Goal: Task Accomplishment & Management: Complete application form

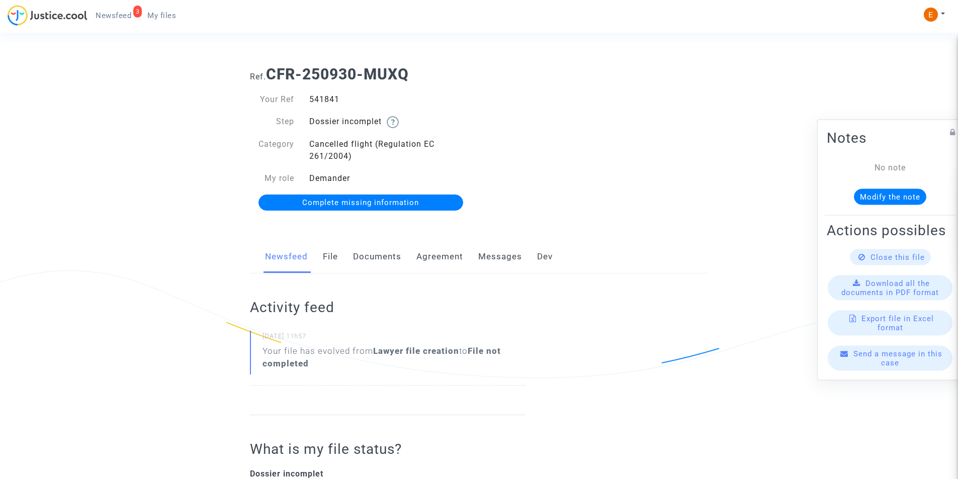
click at [374, 262] on link "Documents" at bounding box center [377, 256] width 48 height 33
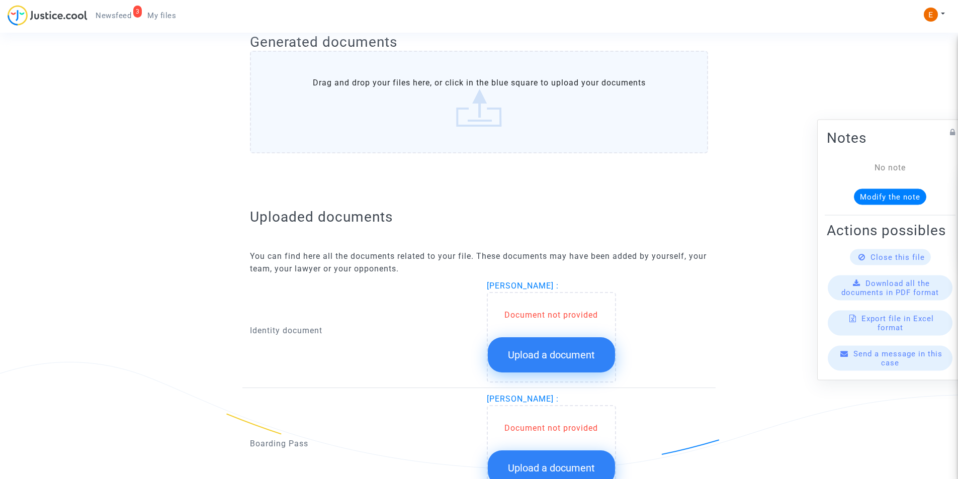
scroll to position [540, 0]
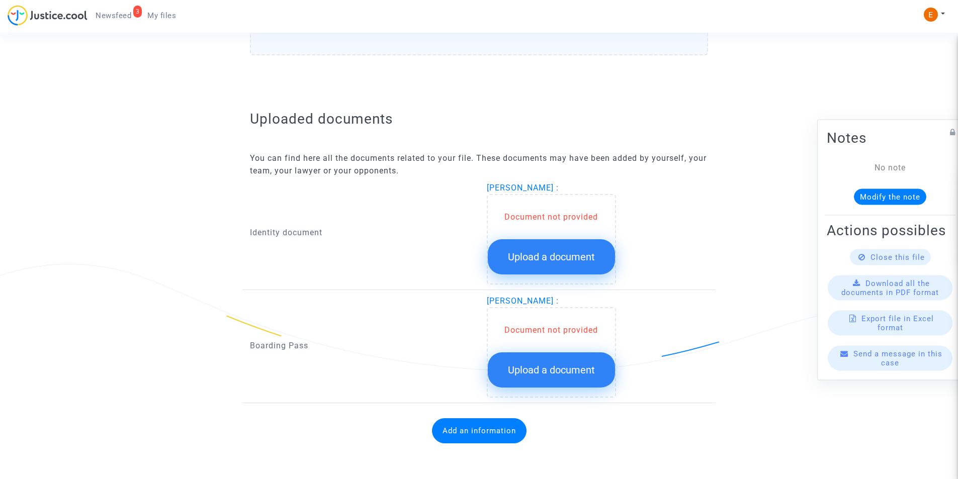
click at [534, 243] on button "Upload a document" at bounding box center [551, 256] width 127 height 35
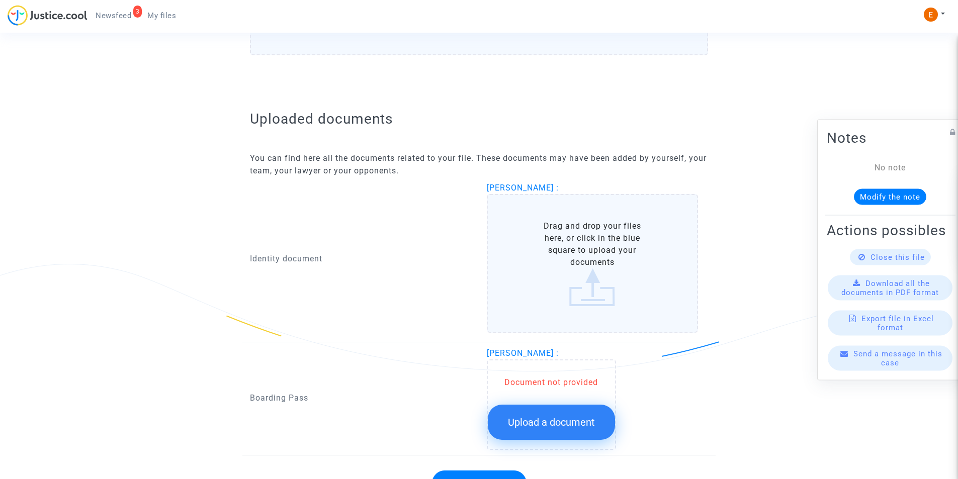
click at [548, 247] on label "Drag and drop your files here, or click in the blue square to upload your docum…" at bounding box center [593, 263] width 212 height 139
click at [0, 0] on input "Drag and drop your files here, or click in the blue square to upload your docum…" at bounding box center [0, 0] width 0 height 0
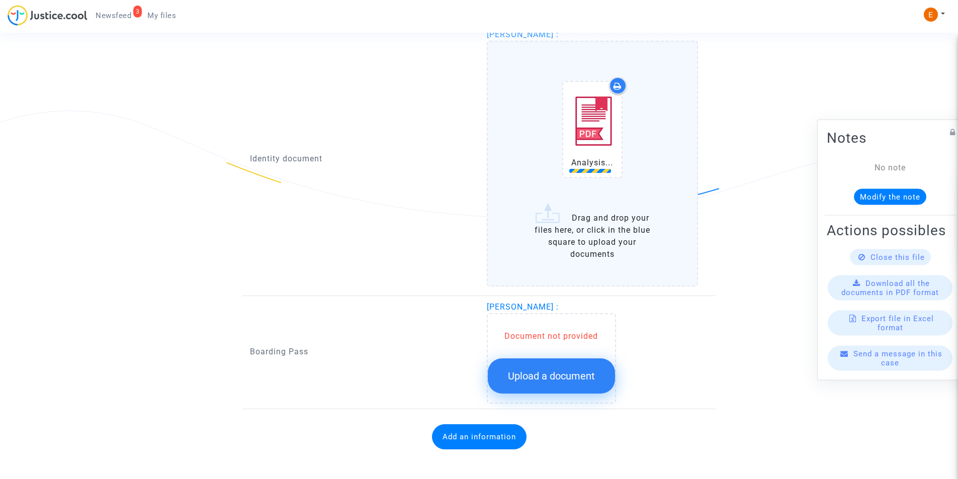
scroll to position [699, 0]
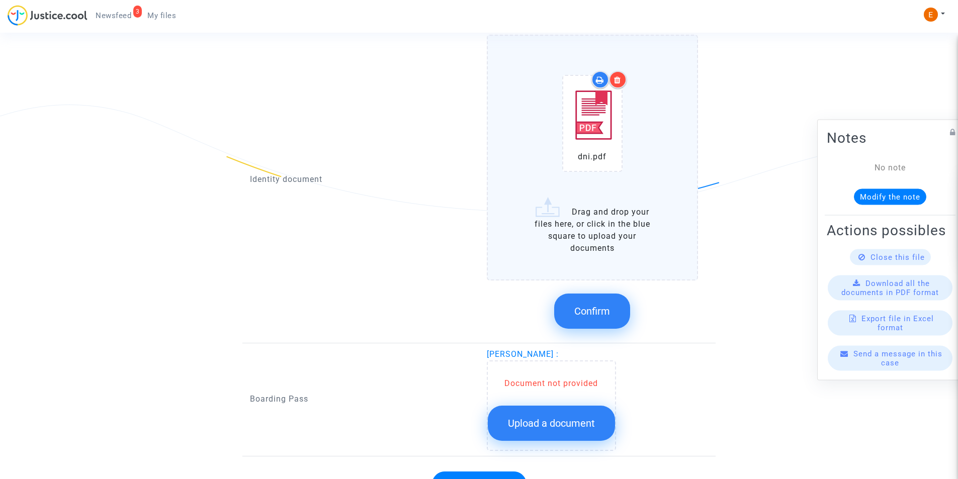
click at [618, 79] on icon at bounding box center [617, 80] width 7 height 8
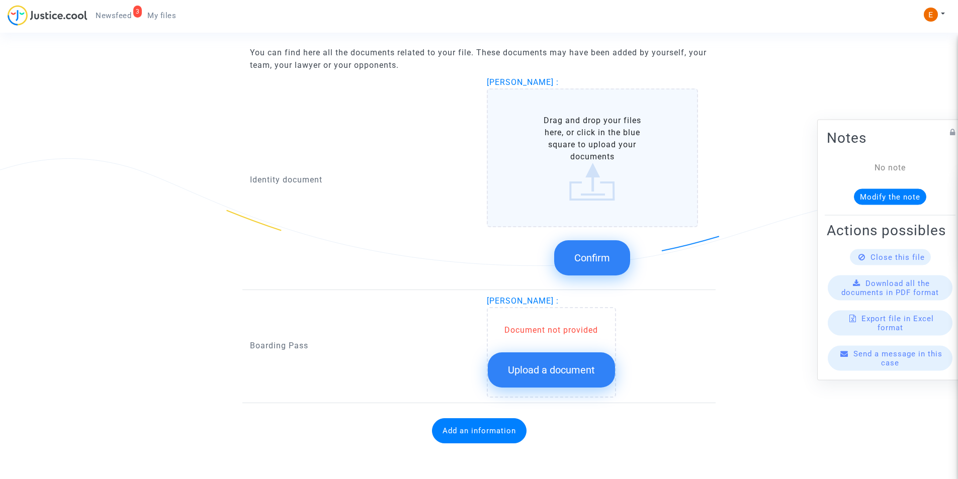
click at [597, 134] on label "Drag and drop your files here, or click in the blue square to upload your docum…" at bounding box center [593, 158] width 212 height 139
click at [0, 0] on input "Drag and drop your files here, or click in the blue square to upload your docum…" at bounding box center [0, 0] width 0 height 0
click at [587, 182] on label "Drag and drop your files here, or click in the blue square to upload your docum…" at bounding box center [593, 158] width 212 height 139
click at [0, 0] on input "Drag and drop your files here, or click in the blue square to upload your docum…" at bounding box center [0, 0] width 0 height 0
click at [618, 165] on label "Drag and drop your files here, or click in the blue square to upload your docum…" at bounding box center [593, 158] width 212 height 139
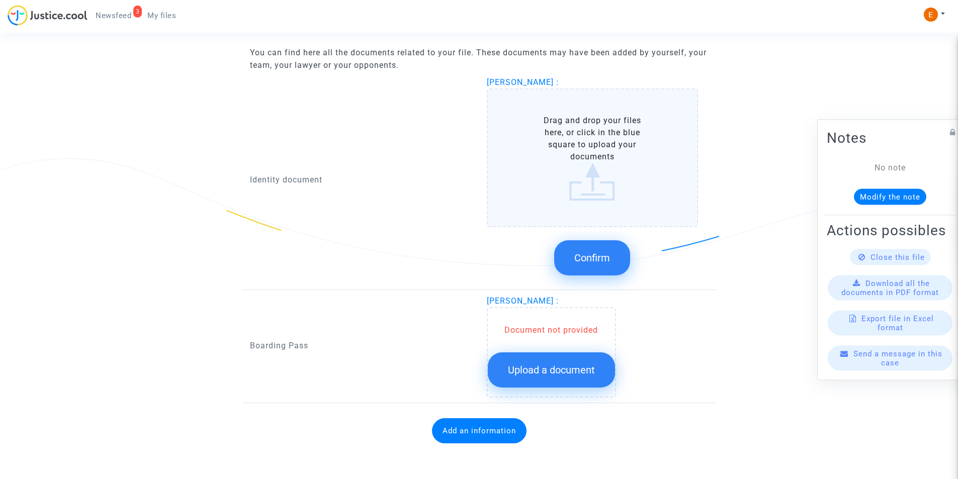
click at [0, 0] on input "Drag and drop your files here, or click in the blue square to upload your docum…" at bounding box center [0, 0] width 0 height 0
click at [588, 188] on label "Drag and drop your files here, or click in the blue square to upload your docum…" at bounding box center [593, 158] width 212 height 139
click at [0, 0] on input "Drag and drop your files here, or click in the blue square to upload your docum…" at bounding box center [0, 0] width 0 height 0
click at [577, 158] on label "Drag and drop your files here, or click in the blue square to upload your docum…" at bounding box center [593, 158] width 212 height 139
click at [0, 0] on input "Drag and drop your files here, or click in the blue square to upload your docum…" at bounding box center [0, 0] width 0 height 0
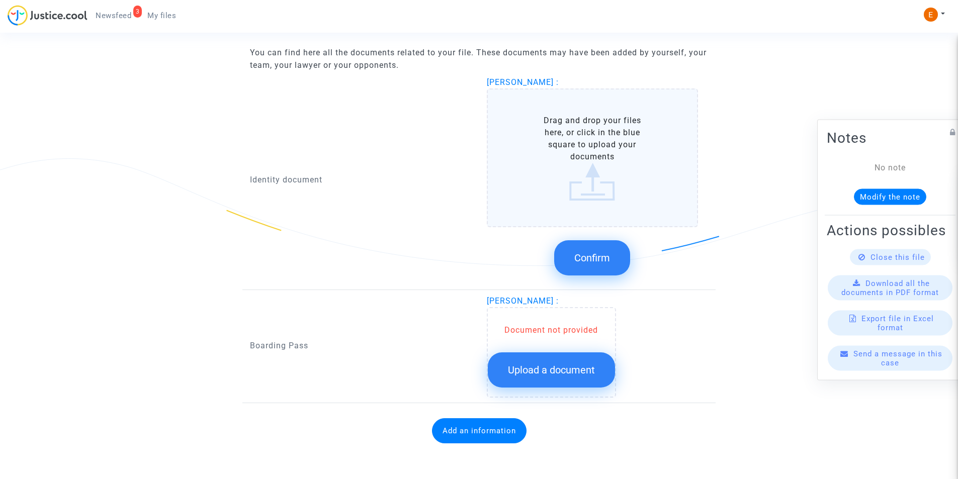
click at [509, 361] on button "Upload a document" at bounding box center [551, 370] width 127 height 35
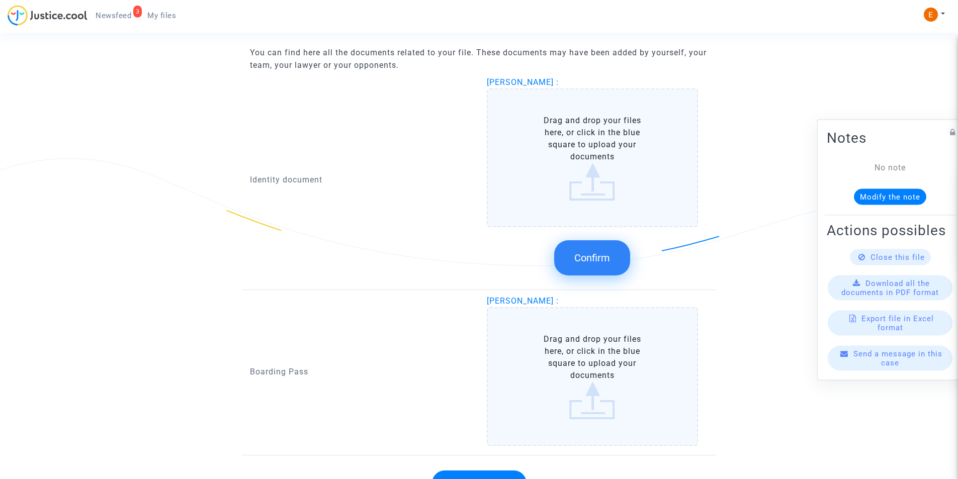
click at [518, 352] on label "Drag and drop your files here, or click in the blue square to upload your docum…" at bounding box center [593, 376] width 212 height 139
click at [0, 0] on input "Drag and drop your files here, or click in the blue square to upload your docum…" at bounding box center [0, 0] width 0 height 0
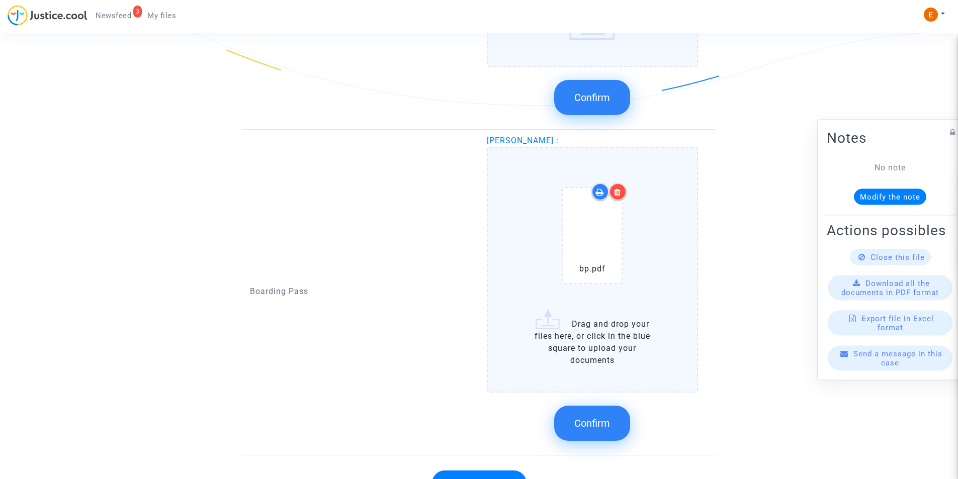
scroll to position [858, 0]
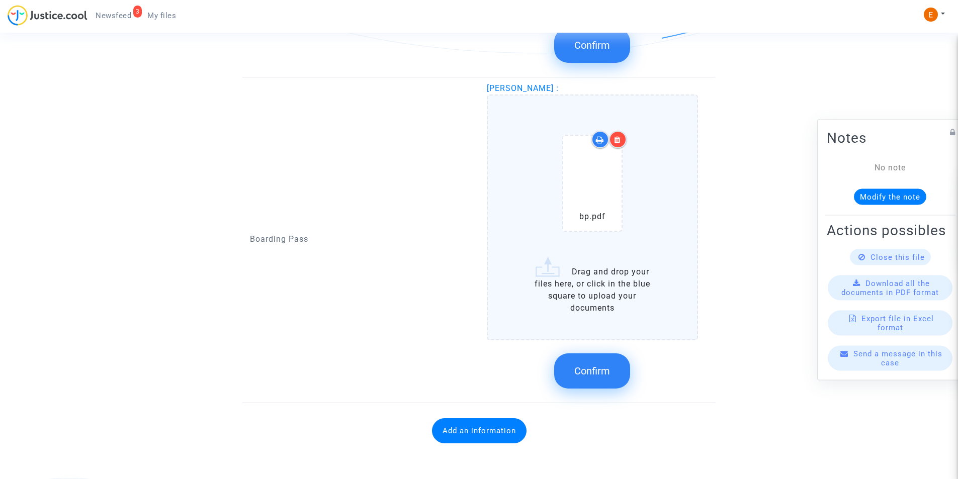
click at [575, 374] on span "Confirm" at bounding box center [592, 371] width 36 height 12
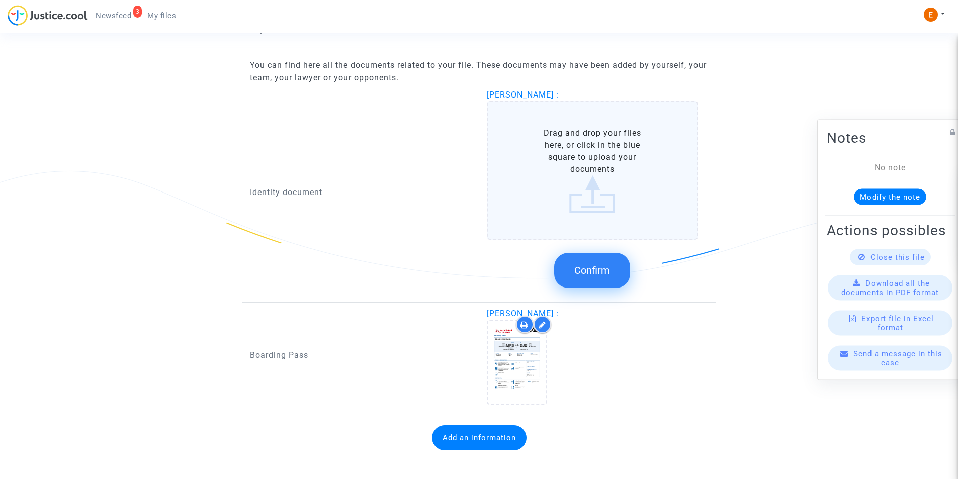
click at [591, 266] on span "Confirm" at bounding box center [592, 271] width 36 height 12
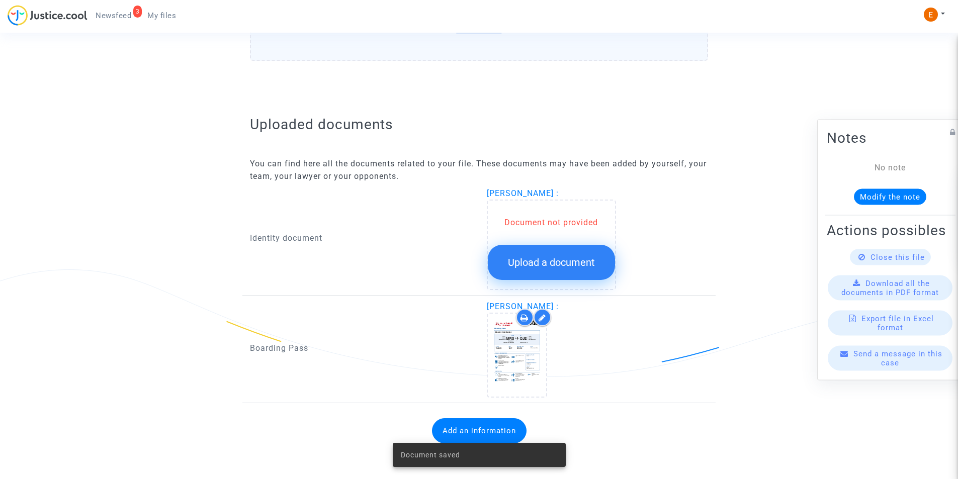
click at [553, 246] on button "Upload a document" at bounding box center [551, 262] width 127 height 35
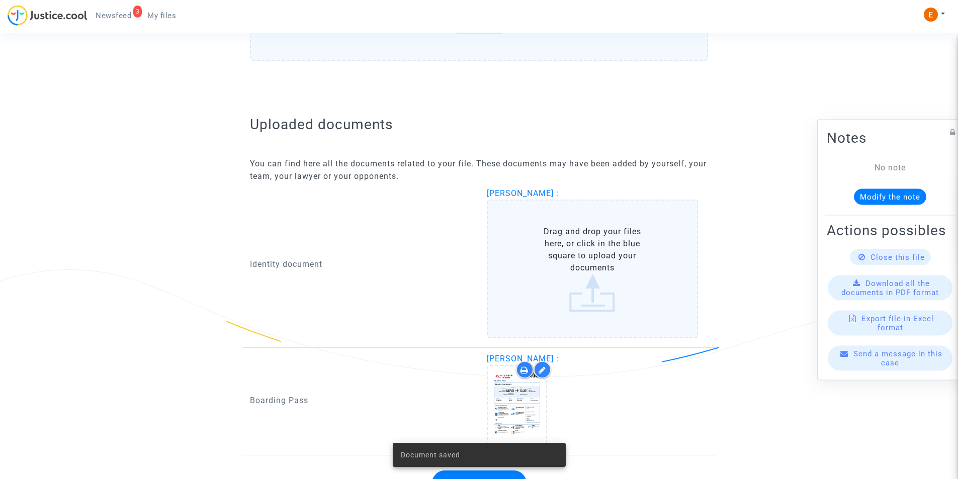
click at [556, 250] on label "Drag and drop your files here, or click in the blue square to upload your docum…" at bounding box center [593, 269] width 212 height 139
click at [0, 0] on input "Drag and drop your files here, or click in the blue square to upload your docum…" at bounding box center [0, 0] width 0 height 0
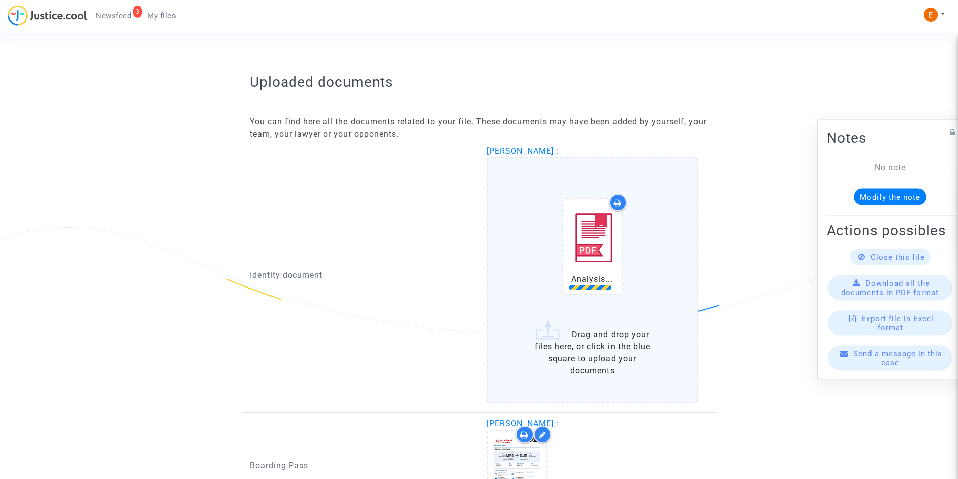
scroll to position [635, 0]
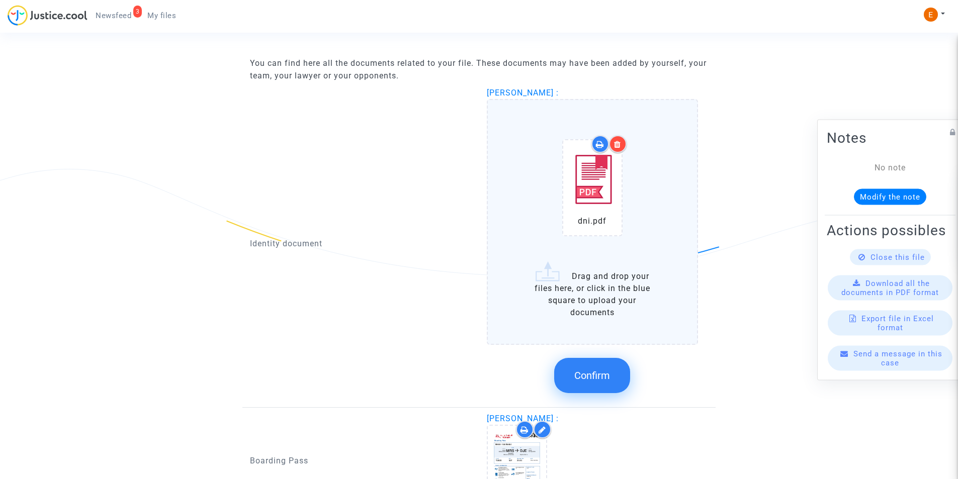
click at [582, 378] on span "Confirm" at bounding box center [592, 376] width 36 height 12
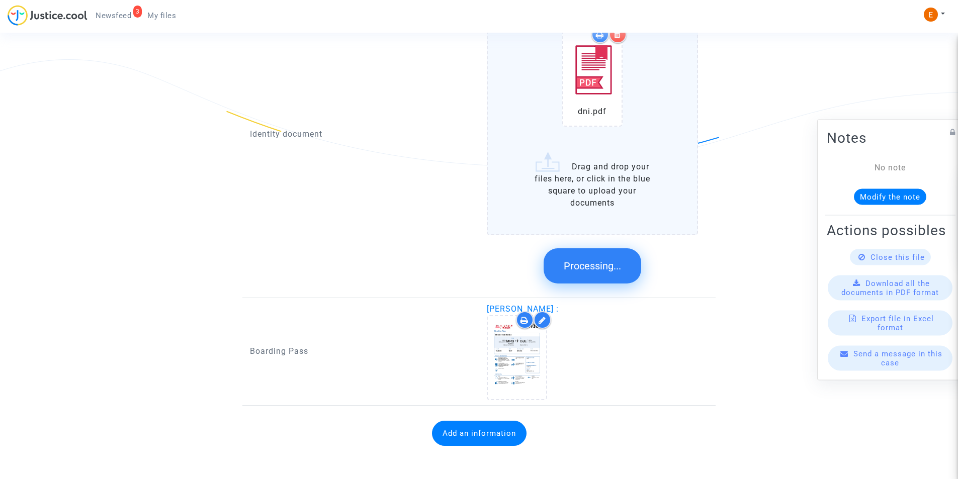
scroll to position [529, 0]
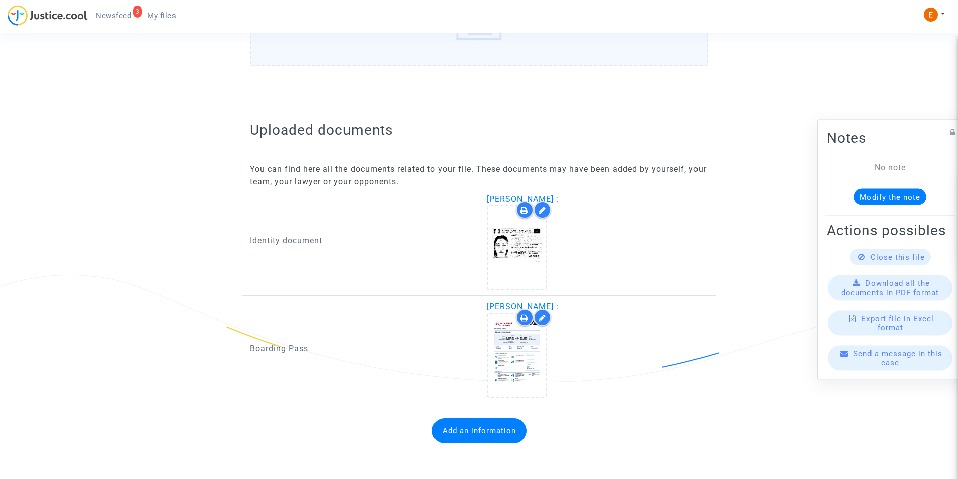
click at [452, 422] on button "Add an information" at bounding box center [479, 431] width 95 height 25
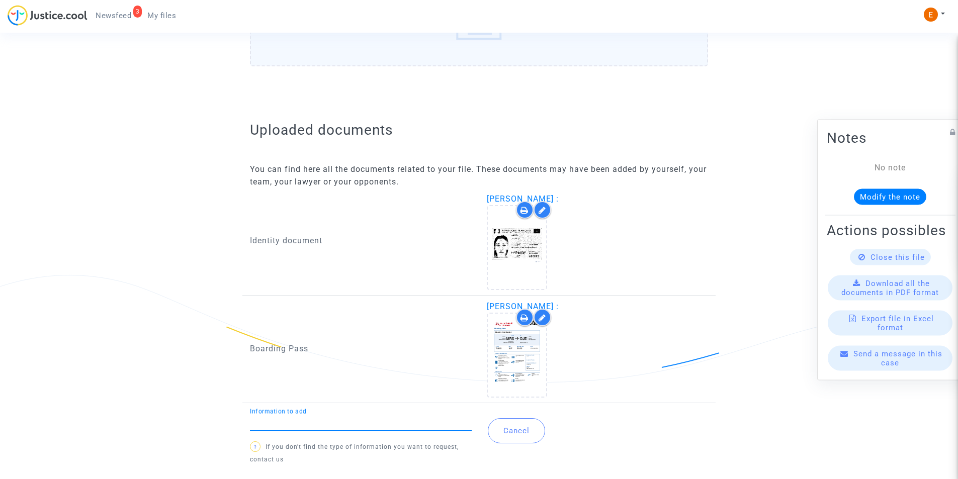
click at [389, 424] on input "Information to add" at bounding box center [361, 423] width 222 height 9
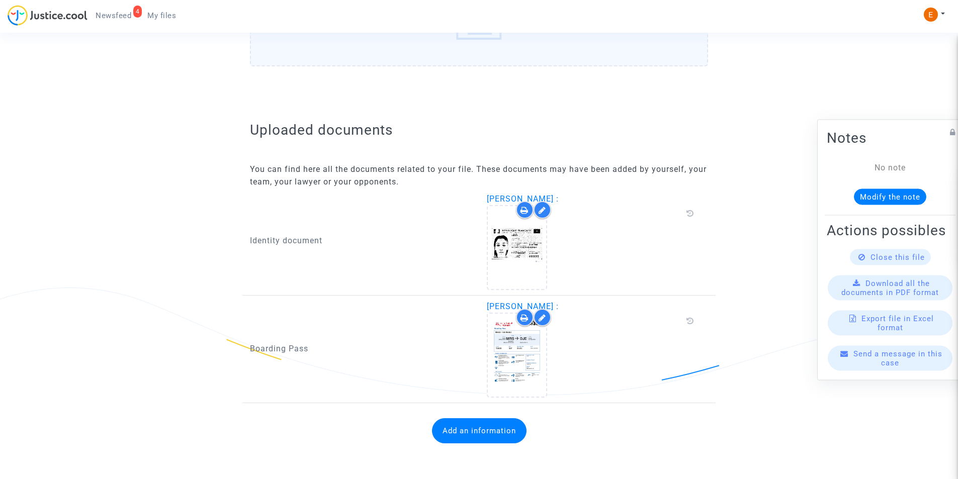
click at [443, 428] on button "Add an information" at bounding box center [479, 431] width 95 height 25
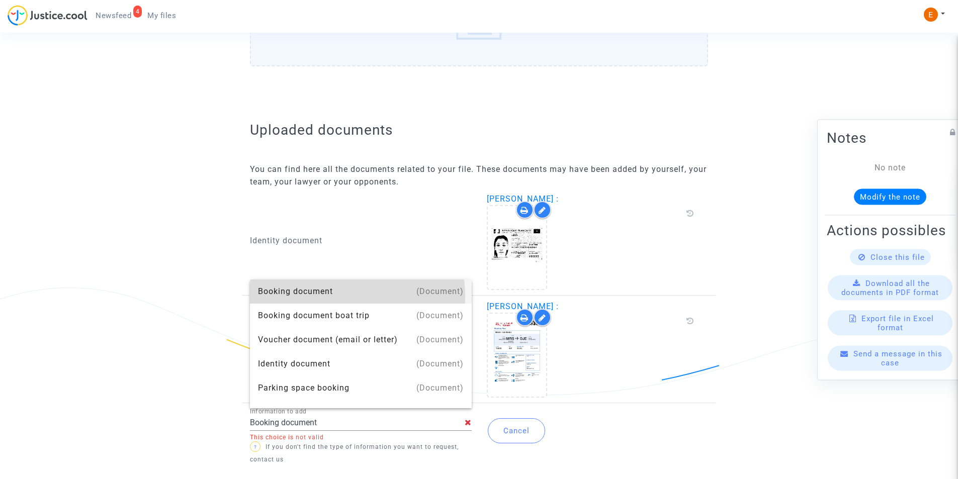
click at [328, 297] on div "Booking document" at bounding box center [361, 292] width 206 height 24
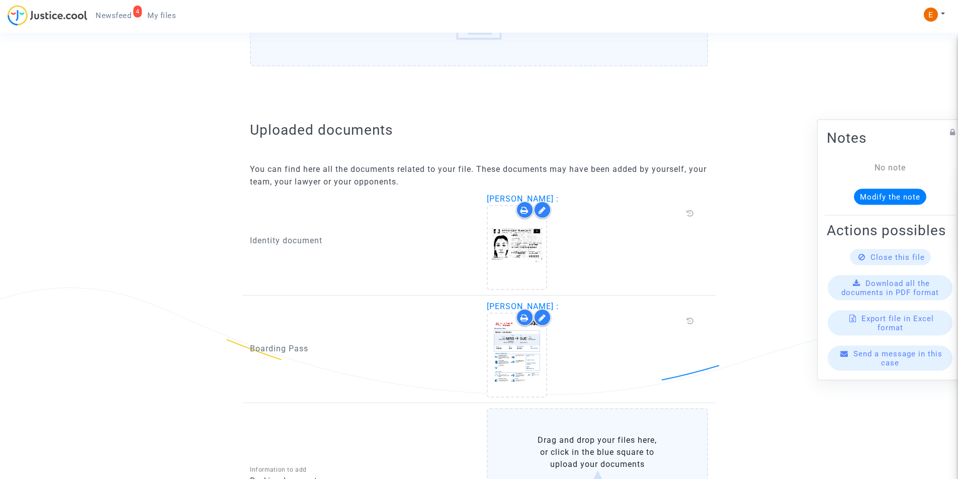
click at [570, 448] on label "Drag and drop your files here, or click in the blue square to upload your docum…" at bounding box center [598, 471] width 222 height 127
click at [0, 0] on input "Drag and drop your files here, or click in the blue square to upload your docum…" at bounding box center [0, 0] width 0 height 0
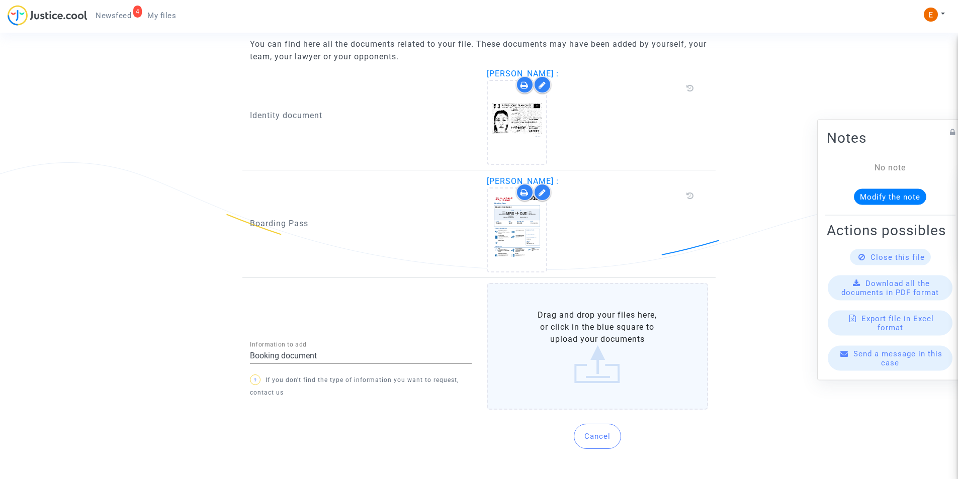
scroll to position [652, 0]
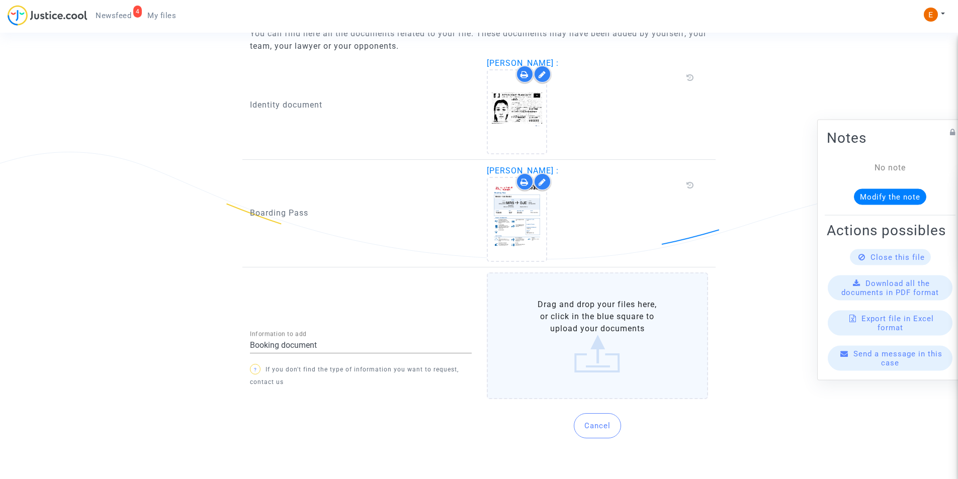
click at [305, 345] on input "Booking document" at bounding box center [361, 345] width 222 height 9
drag, startPoint x: 217, startPoint y: 343, endPoint x: 188, endPoint y: 344, distance: 29.2
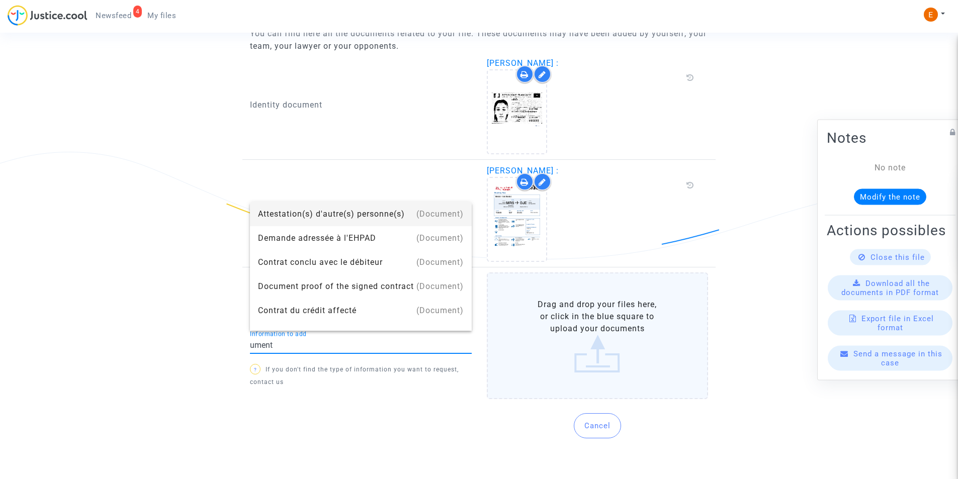
drag, startPoint x: 329, startPoint y: 350, endPoint x: 168, endPoint y: 352, distance: 161.0
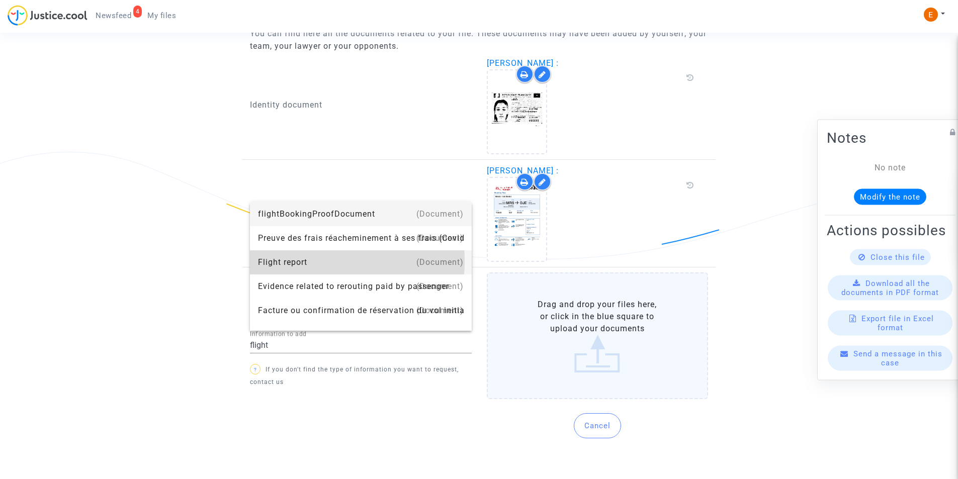
click at [304, 262] on div "Flight report" at bounding box center [361, 263] width 206 height 24
type input "Flight report"
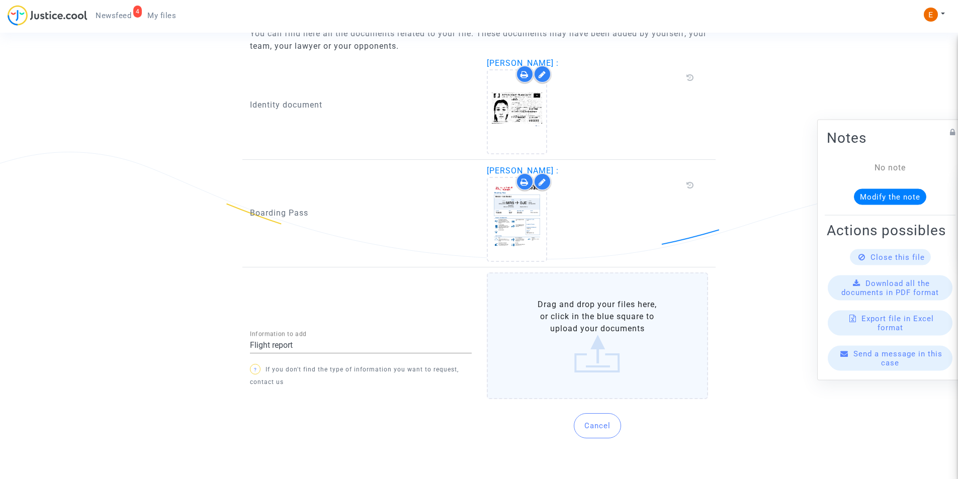
click at [545, 317] on label "Drag and drop your files here, or click in the blue square to upload your docum…" at bounding box center [598, 336] width 222 height 127
click at [0, 0] on input "Drag and drop your files here, or click in the blue square to upload your docum…" at bounding box center [0, 0] width 0 height 0
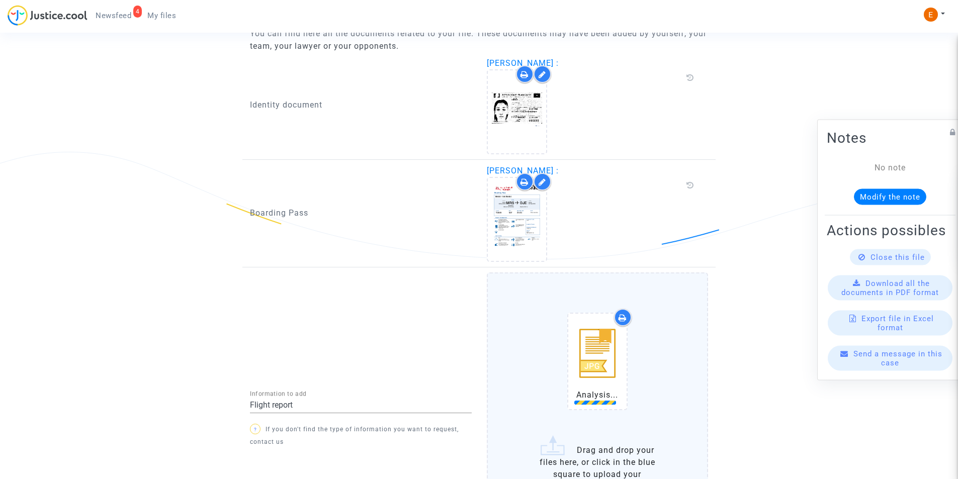
scroll to position [772, 0]
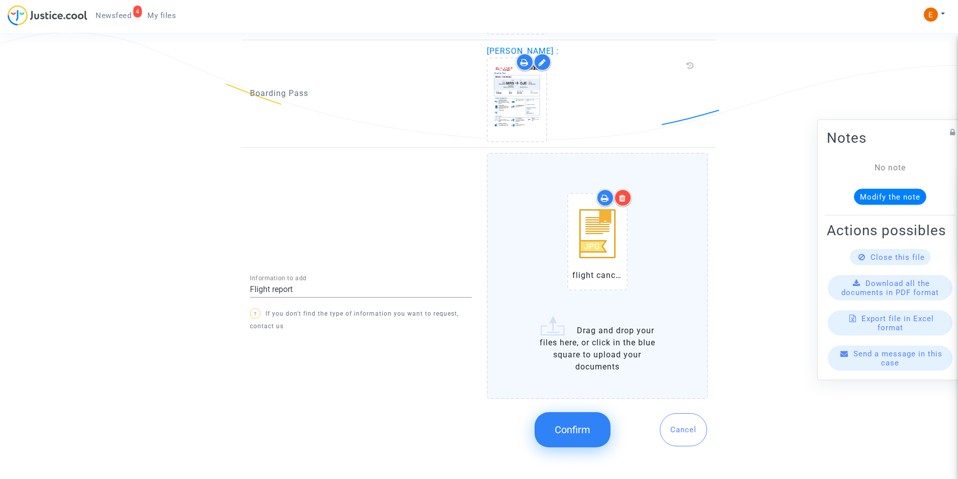
click at [565, 433] on span "Confirm" at bounding box center [573, 430] width 36 height 12
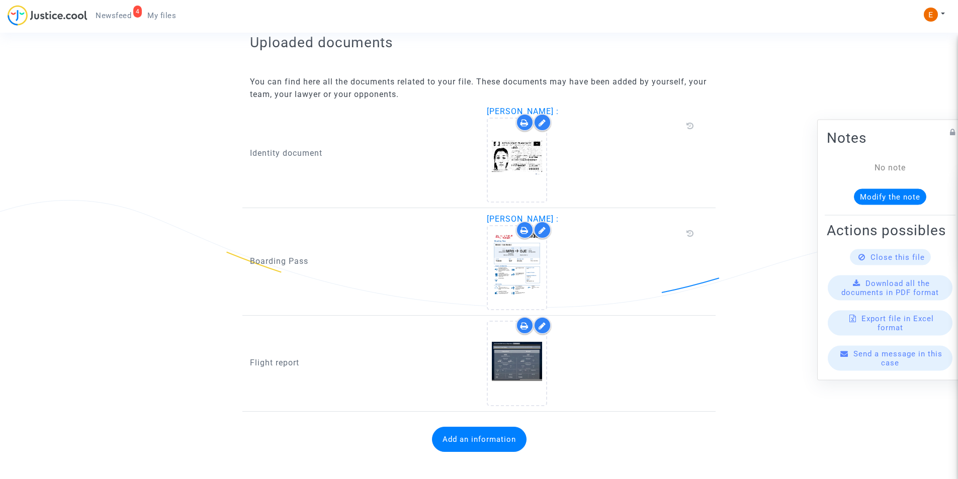
scroll to position [612, 0]
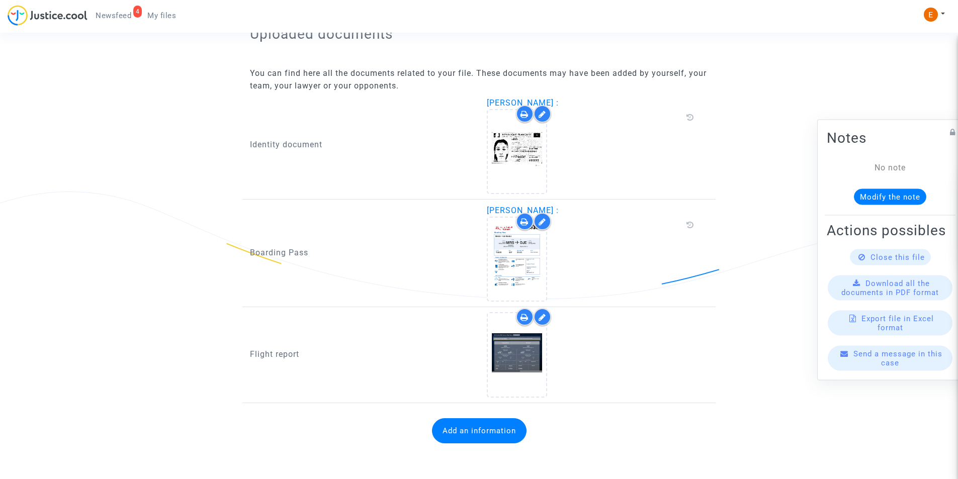
click at [478, 431] on button "Add an information" at bounding box center [479, 431] width 95 height 25
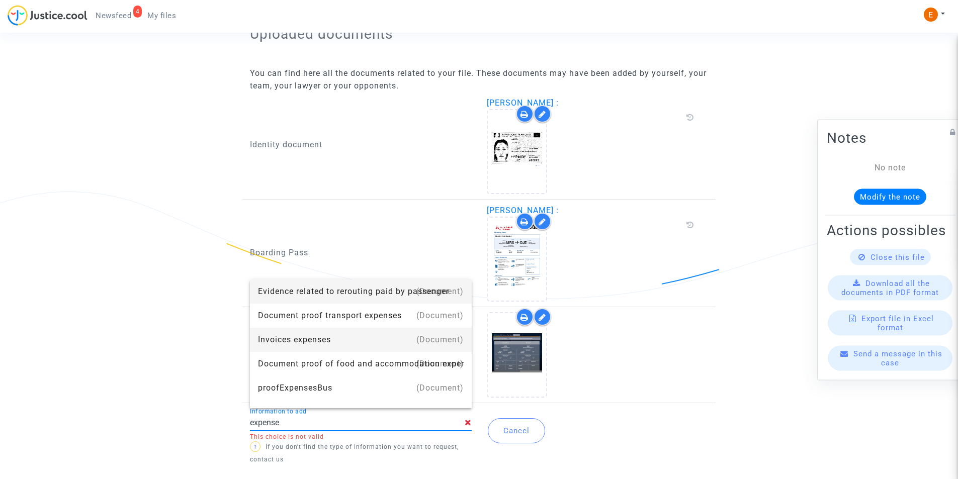
click at [311, 341] on div "Invoices expenses" at bounding box center [361, 340] width 206 height 24
type input "Invoices expenses"
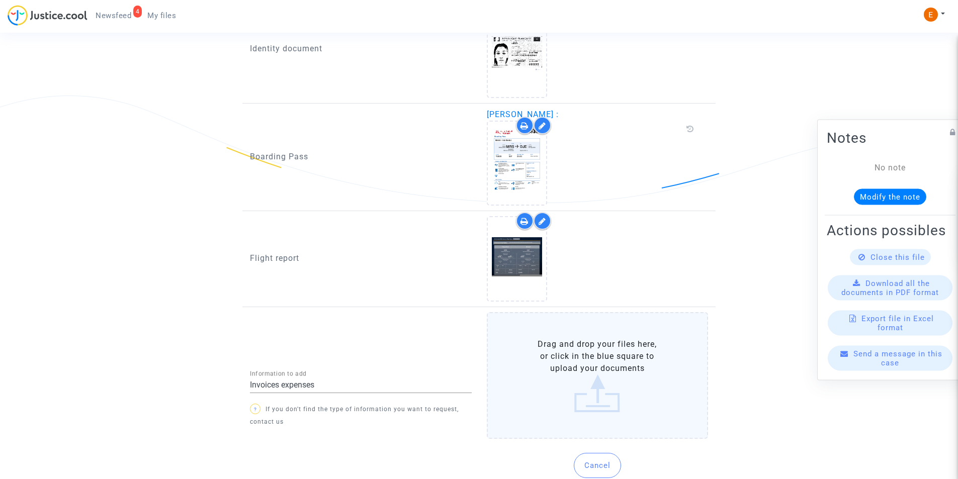
scroll to position [713, 0]
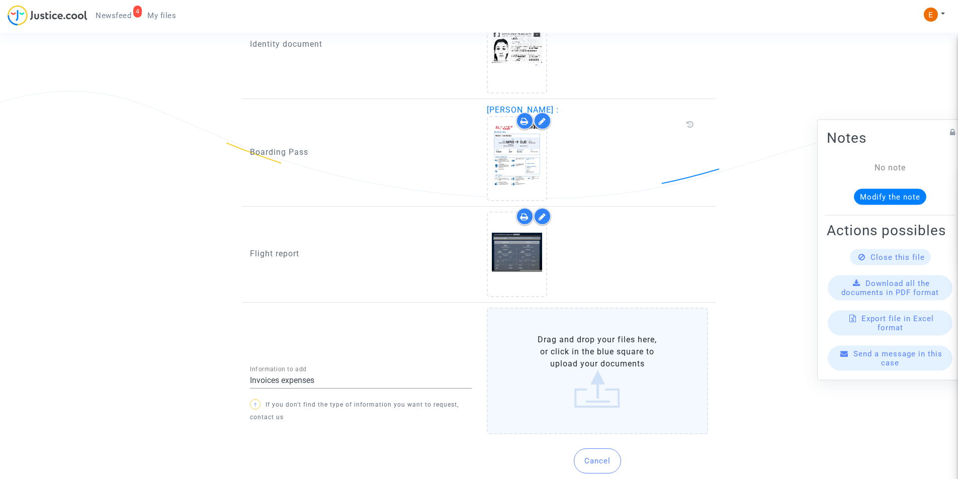
click at [604, 373] on label "Drag and drop your files here, or click in the blue square to upload your docum…" at bounding box center [598, 371] width 222 height 127
click at [0, 0] on input "Drag and drop your files here, or click in the blue square to upload your docum…" at bounding box center [0, 0] width 0 height 0
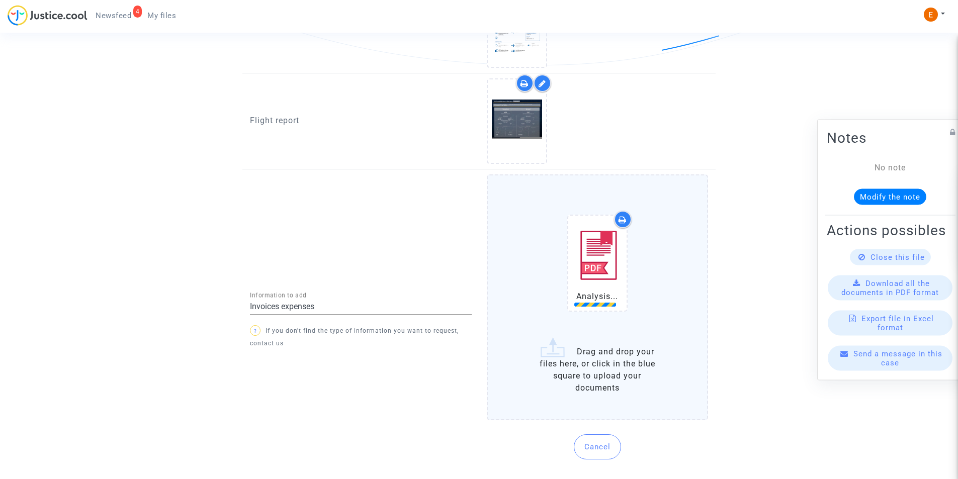
scroll to position [864, 0]
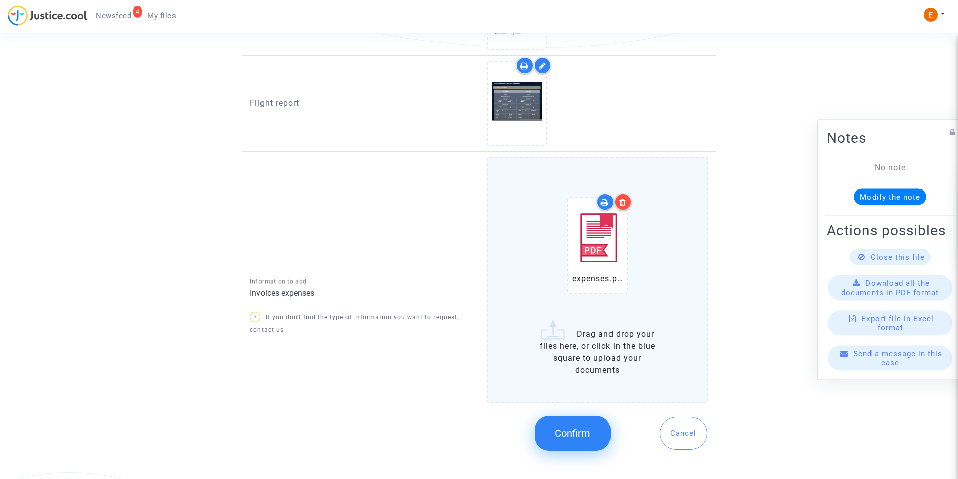
click at [626, 195] on div at bounding box center [623, 202] width 18 height 18
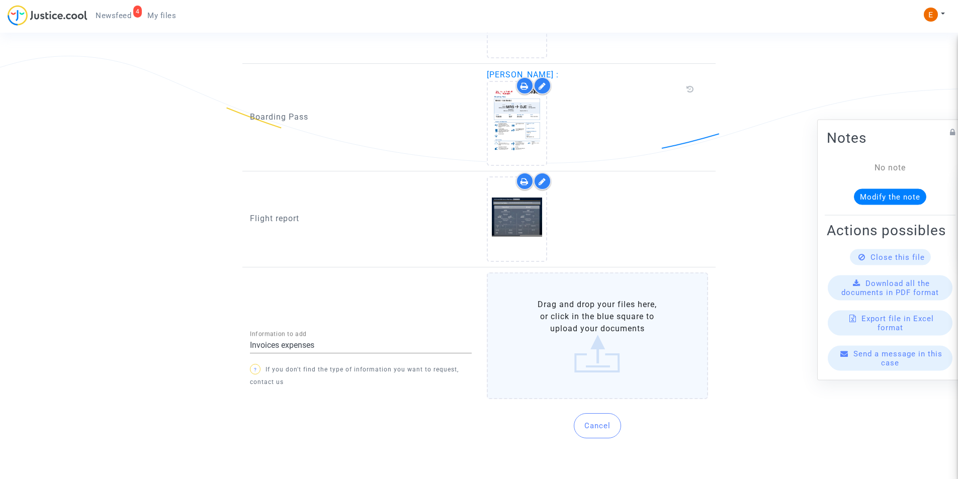
scroll to position [748, 0]
click at [562, 312] on label "Drag and drop your files here, or click in the blue square to upload your docum…" at bounding box center [598, 336] width 222 height 127
click at [0, 0] on input "Drag and drop your files here, or click in the blue square to upload your docum…" at bounding box center [0, 0] width 0 height 0
click at [596, 334] on label "Drag and drop your files here, or click in the blue square to upload your docum…" at bounding box center [598, 336] width 222 height 127
click at [0, 0] on input "Drag and drop your files here, or click in the blue square to upload your docum…" at bounding box center [0, 0] width 0 height 0
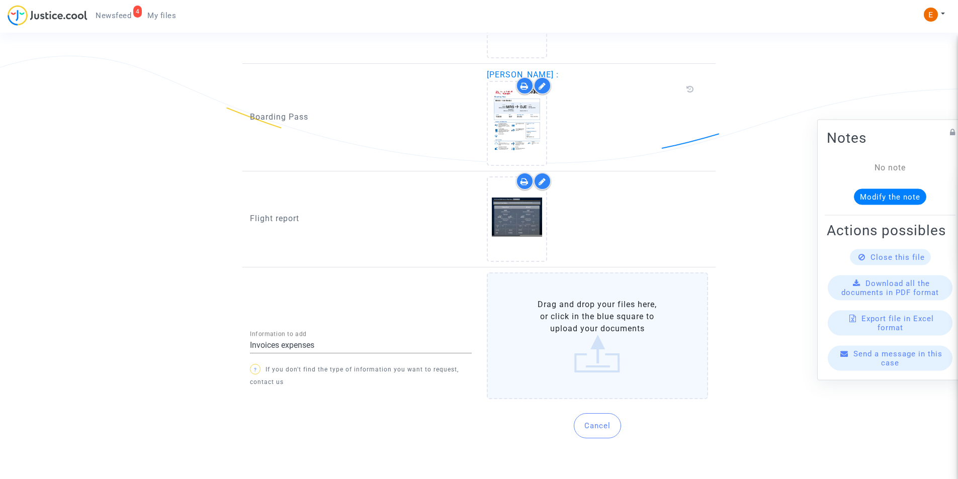
click at [595, 351] on label "Drag and drop your files here, or click in the blue square to upload your docum…" at bounding box center [598, 336] width 222 height 127
click at [0, 0] on input "Drag and drop your files here, or click in the blue square to upload your docum…" at bounding box center [0, 0] width 0 height 0
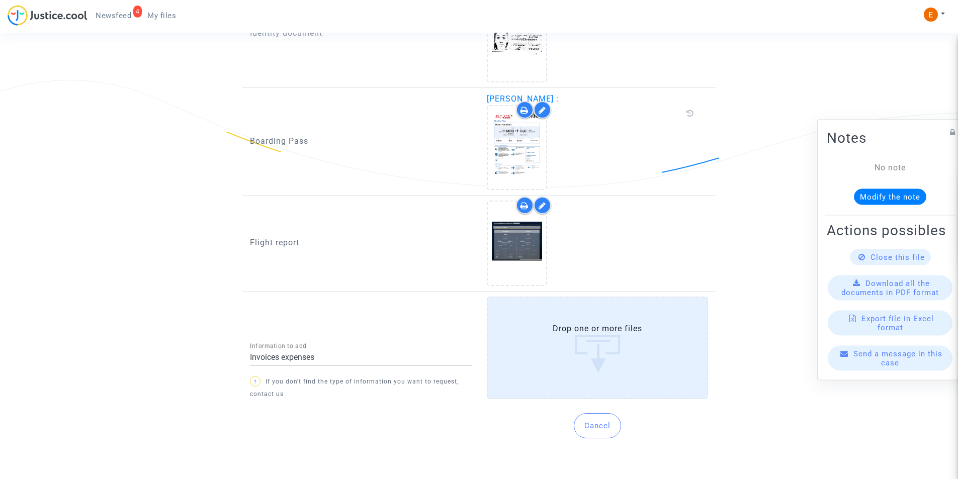
scroll to position [864, 0]
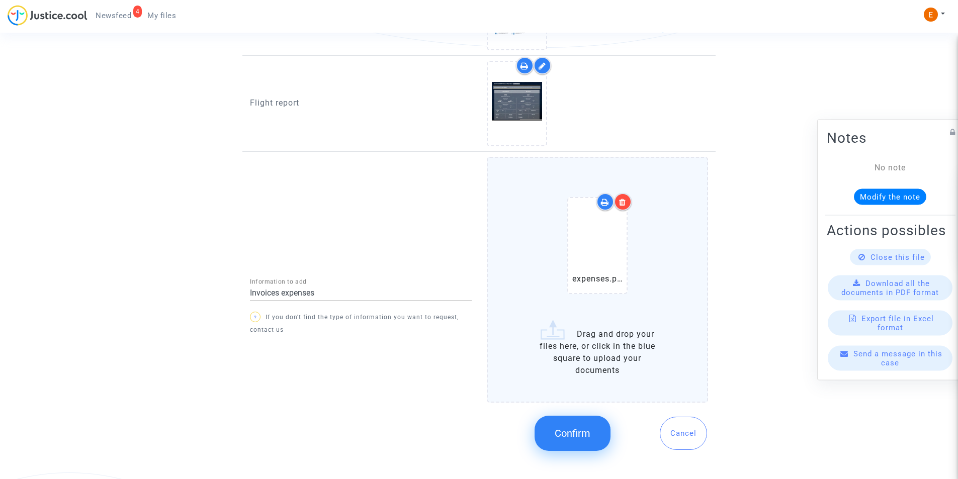
click at [589, 426] on button "Confirm" at bounding box center [573, 433] width 76 height 35
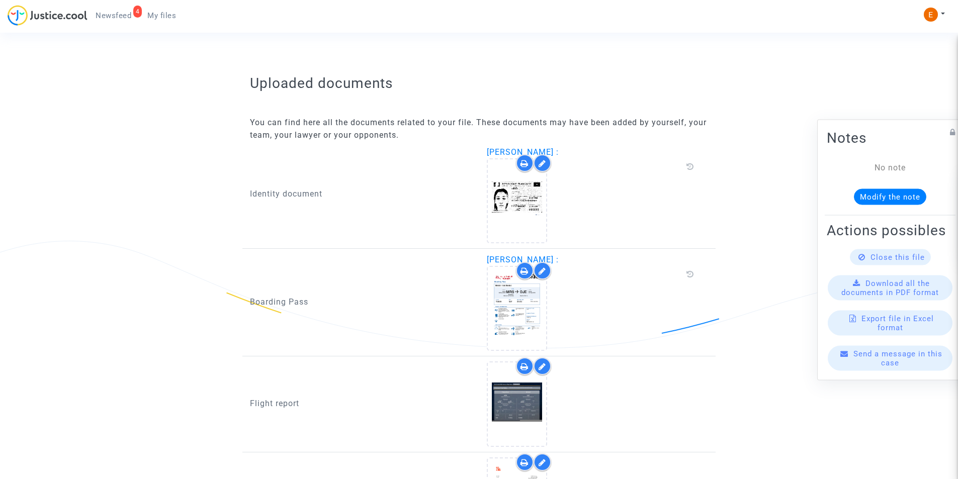
scroll to position [406, 0]
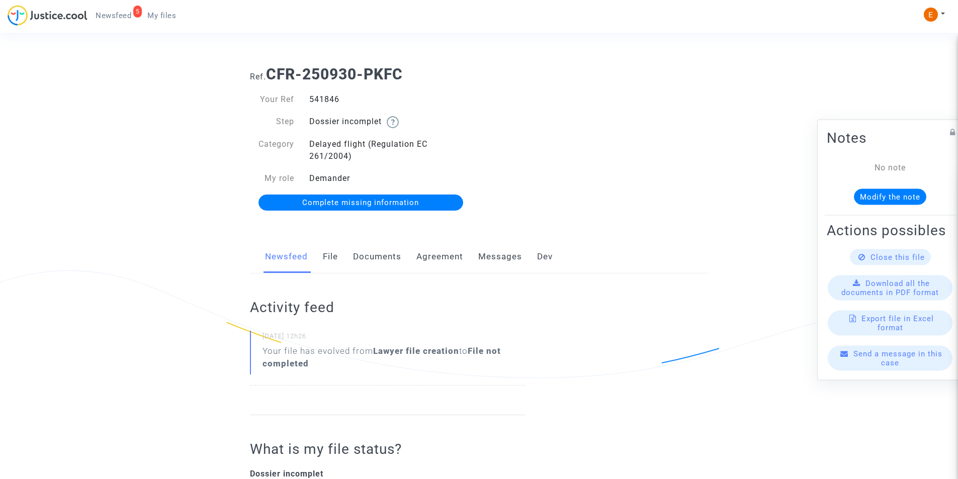
click at [382, 259] on link "Documents" at bounding box center [377, 256] width 48 height 33
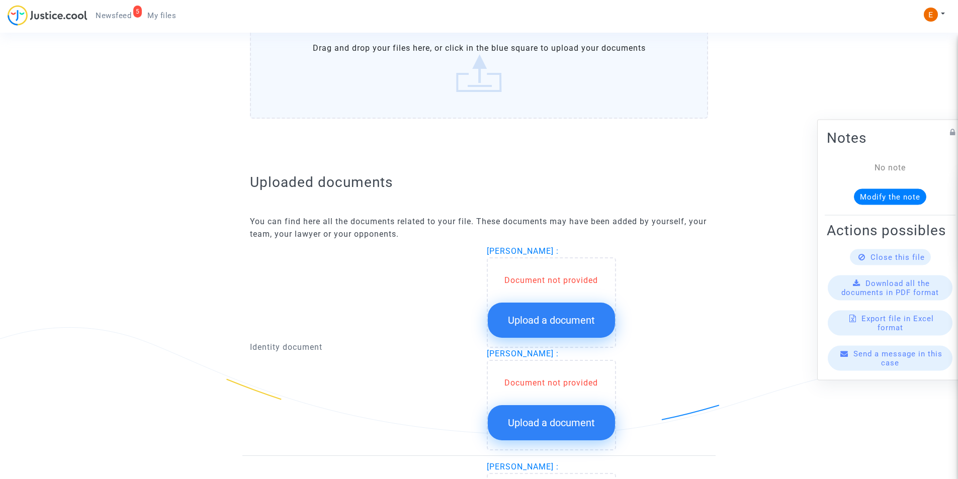
scroll to position [553, 0]
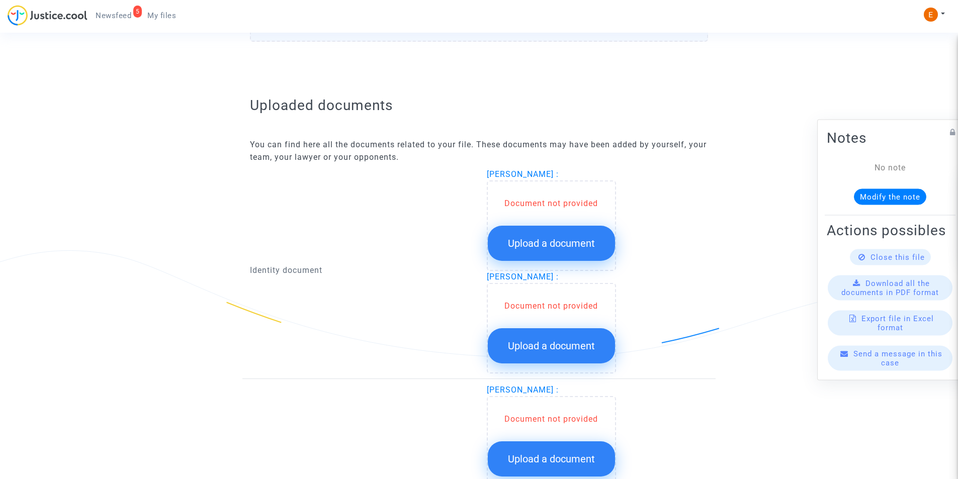
click at [541, 241] on span "Upload a document" at bounding box center [551, 243] width 87 height 12
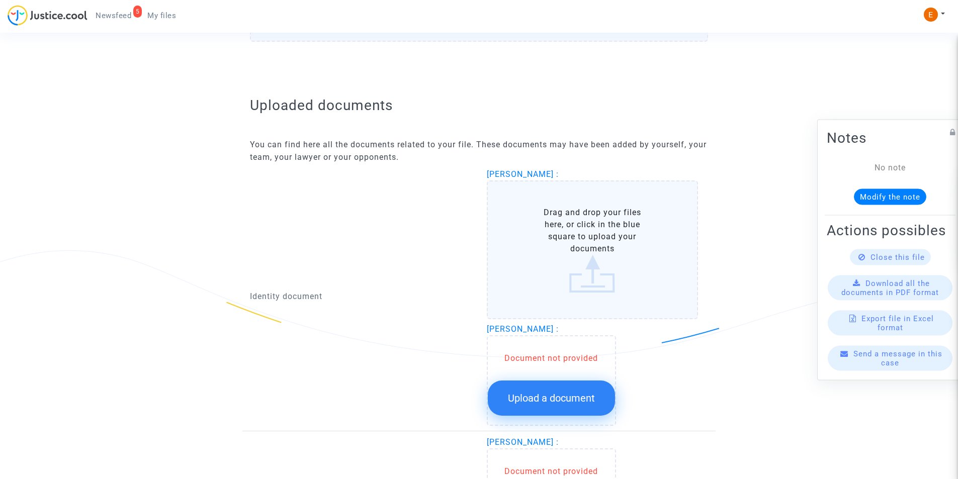
click at [545, 238] on label "Drag and drop your files here, or click in the blue square to upload your docum…" at bounding box center [593, 250] width 212 height 139
click at [0, 0] on input "Drag and drop your files here, or click in the blue square to upload your docum…" at bounding box center [0, 0] width 0 height 0
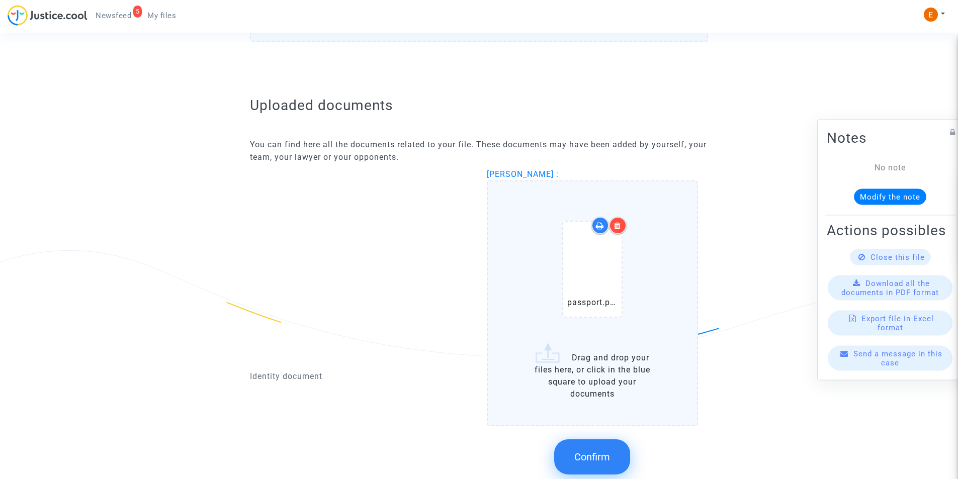
click at [578, 454] on span "Confirm" at bounding box center [592, 457] width 36 height 12
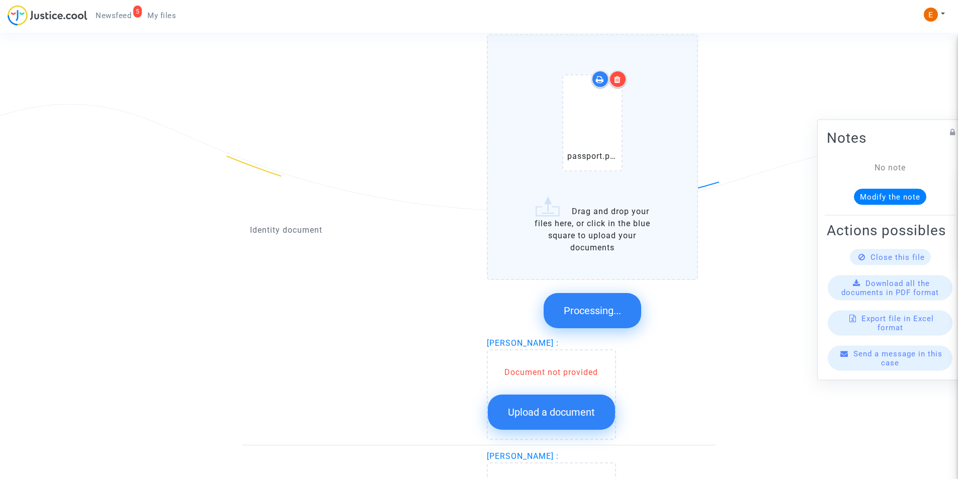
scroll to position [704, 0]
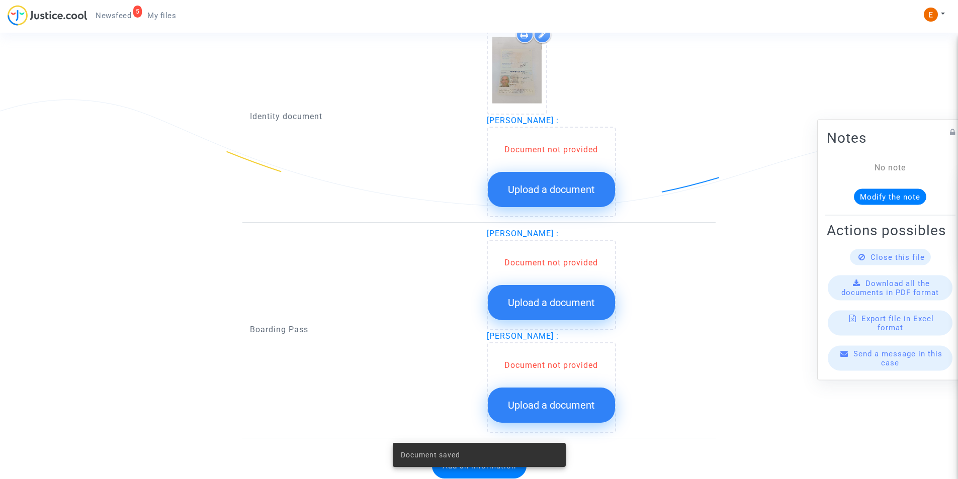
click at [562, 198] on button "Upload a document" at bounding box center [551, 189] width 127 height 35
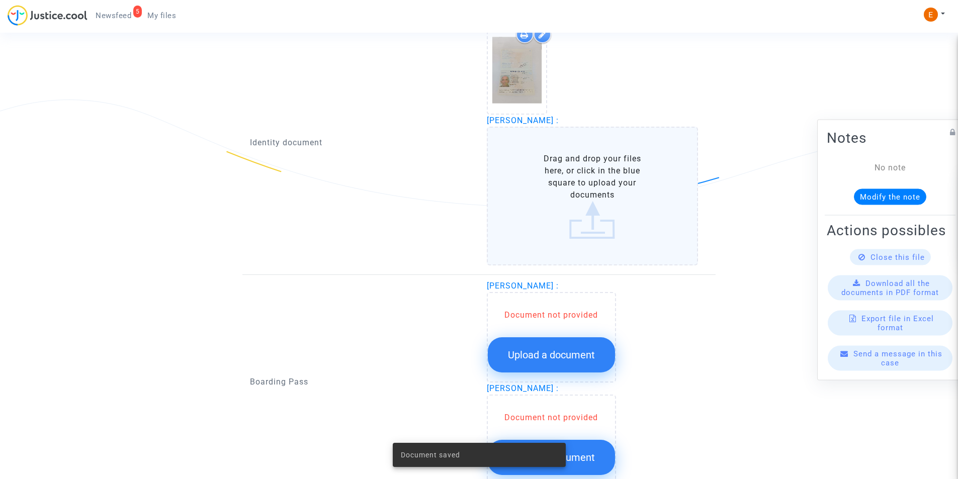
click at [536, 182] on label "Drag and drop your files here, or click in the blue square to upload your docum…" at bounding box center [593, 196] width 212 height 139
click at [0, 0] on input "Drag and drop your files here, or click in the blue square to upload your docum…" at bounding box center [0, 0] width 0 height 0
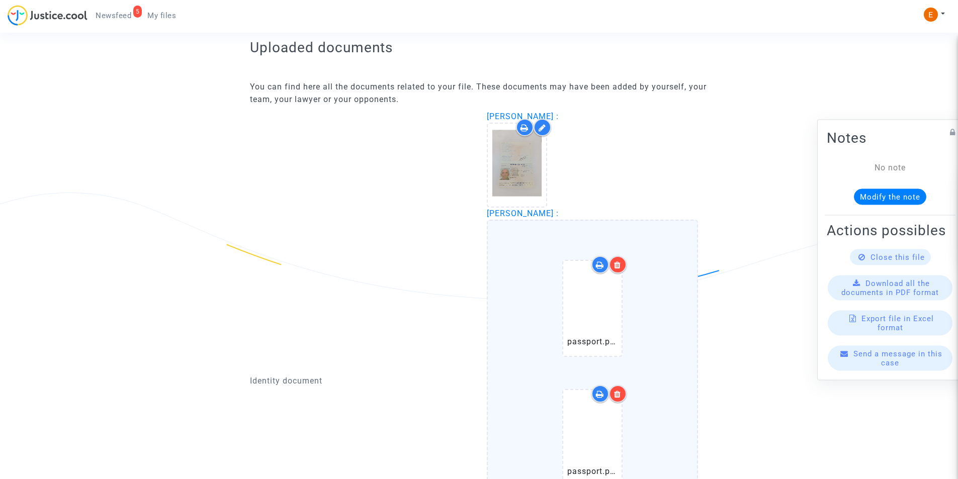
scroll to position [604, 0]
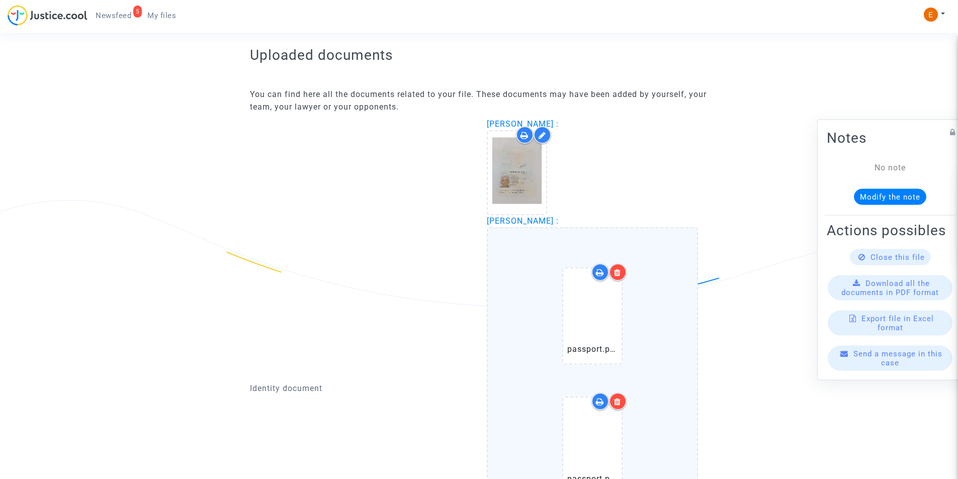
click at [614, 403] on icon at bounding box center [617, 402] width 7 height 8
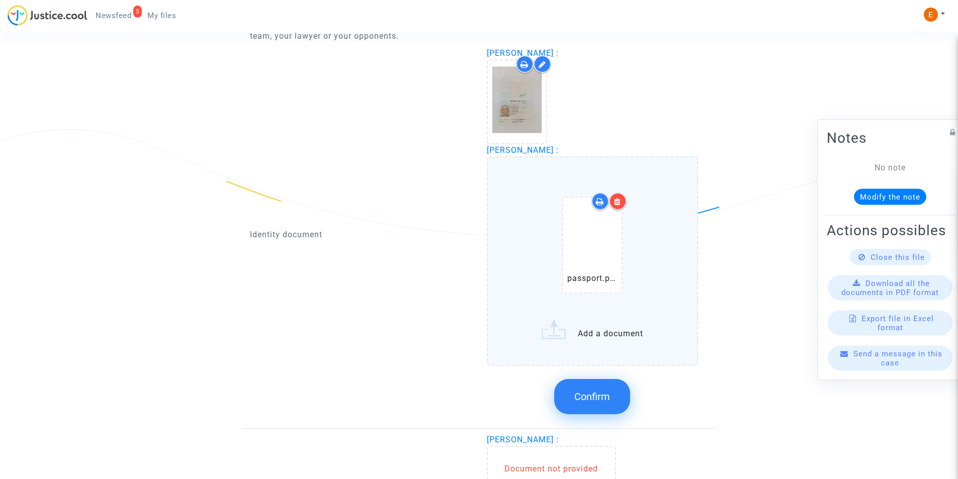
scroll to position [704, 0]
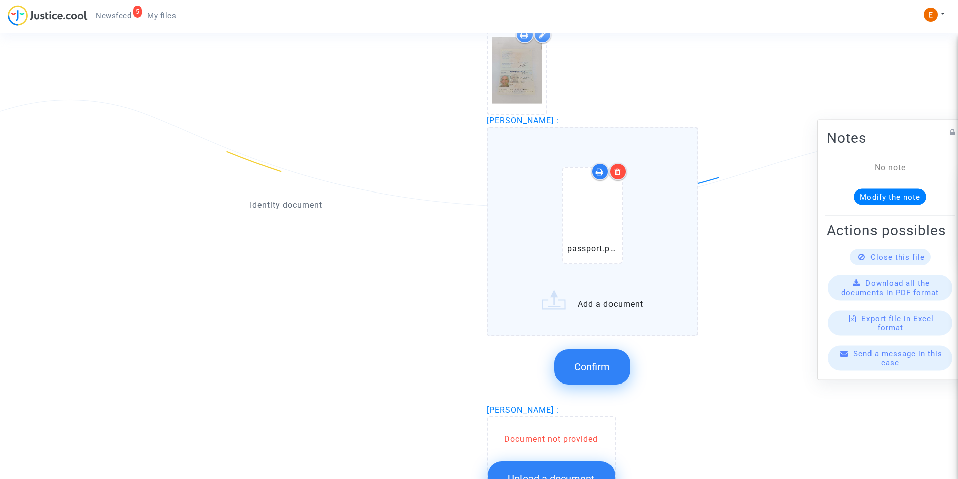
click at [596, 374] on button "Confirm" at bounding box center [592, 367] width 76 height 35
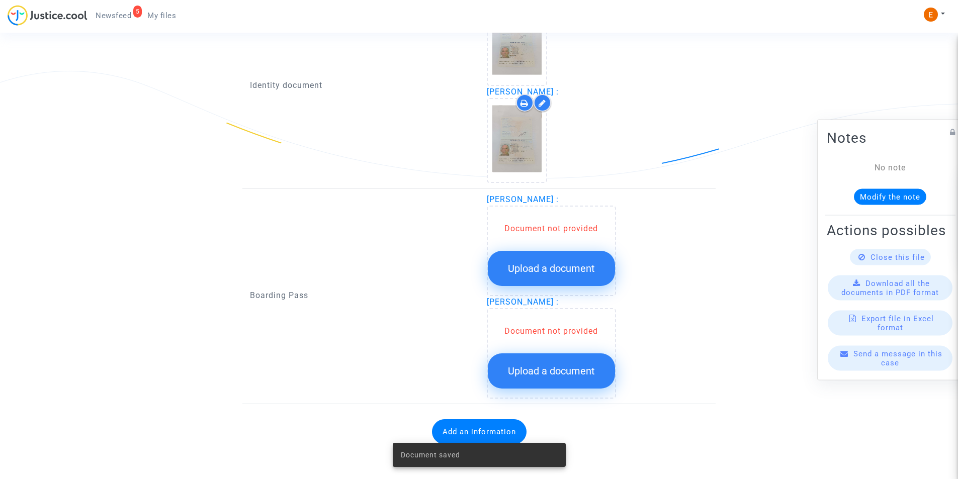
scroll to position [734, 0]
click at [545, 276] on button "Upload a document" at bounding box center [551, 267] width 127 height 35
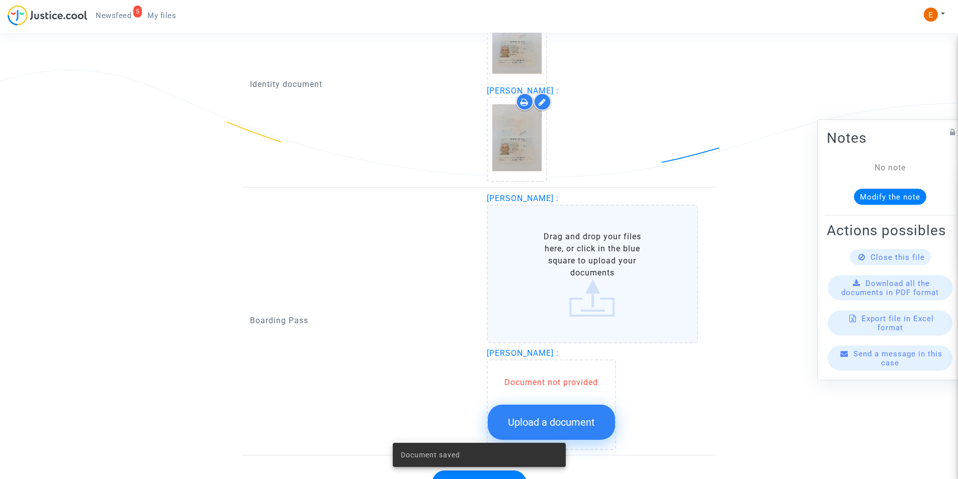
click at [545, 276] on label "Drag and drop your files here, or click in the blue square to upload your docum…" at bounding box center [593, 274] width 212 height 139
click at [0, 0] on input "Drag and drop your files here, or click in the blue square to upload your docum…" at bounding box center [0, 0] width 0 height 0
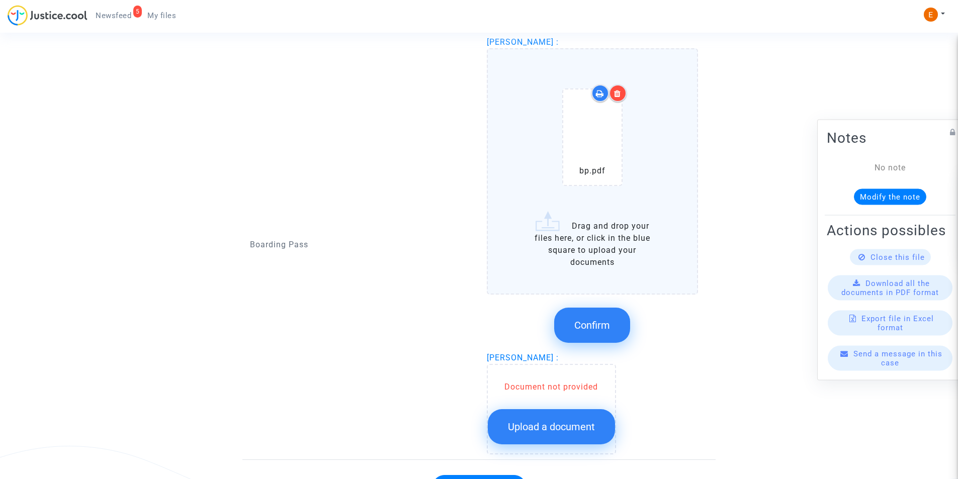
scroll to position [894, 0]
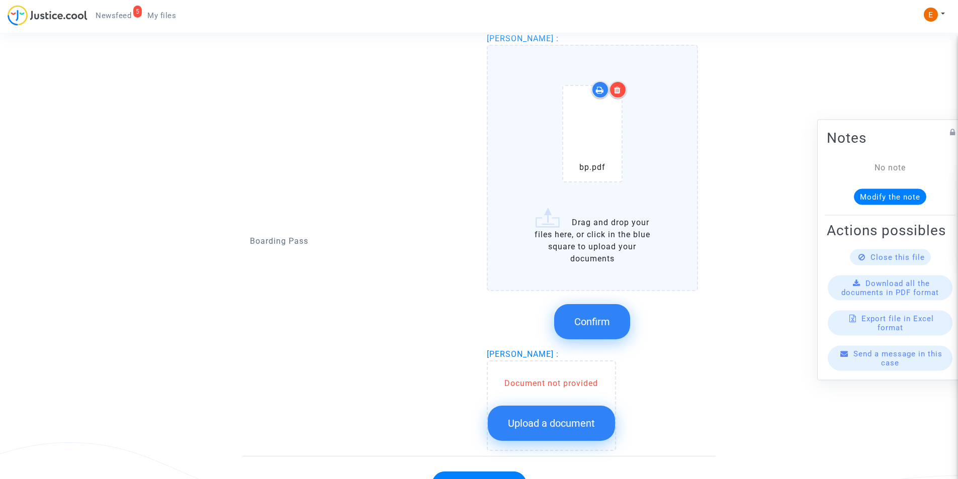
click at [618, 85] on div at bounding box center [618, 90] width 18 height 18
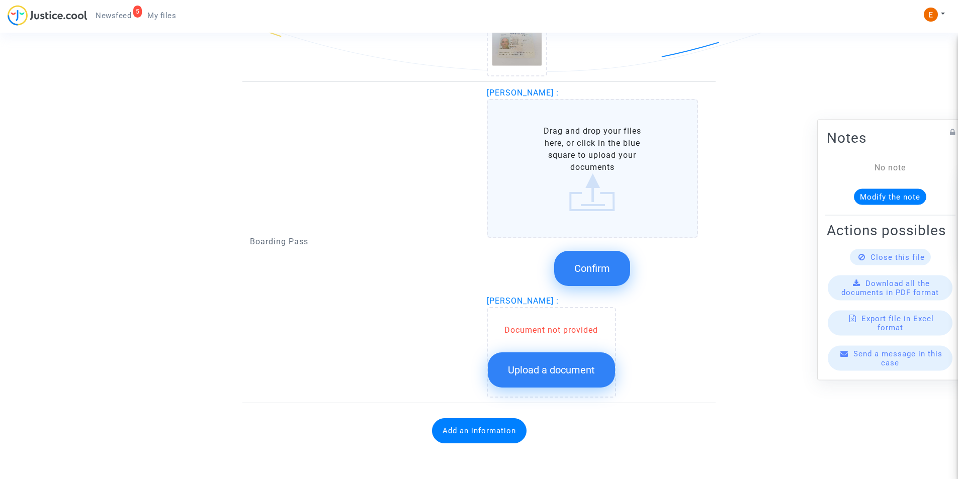
scroll to position [840, 0]
click at [581, 133] on label "Drag and drop your files here, or click in the blue square to upload your docum…" at bounding box center [593, 168] width 212 height 139
click at [0, 0] on input "Drag and drop your files here, or click in the blue square to upload your docum…" at bounding box center [0, 0] width 0 height 0
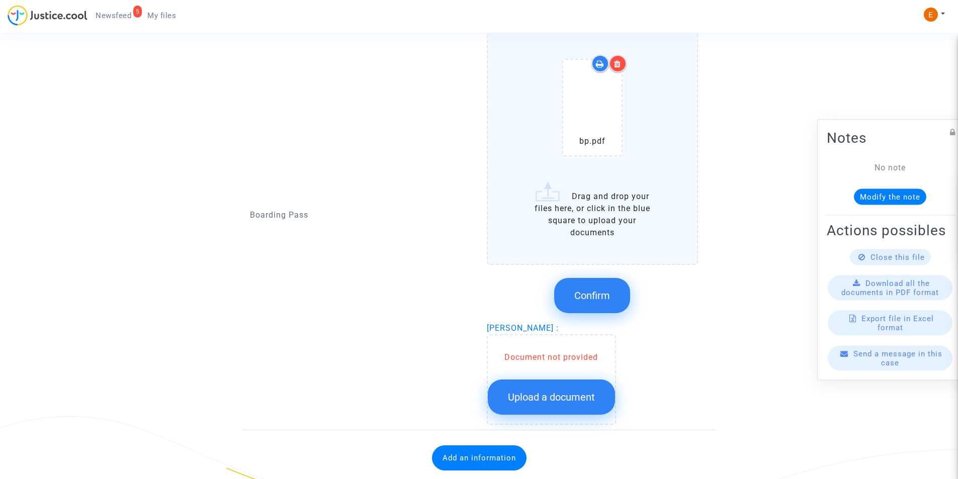
scroll to position [944, 0]
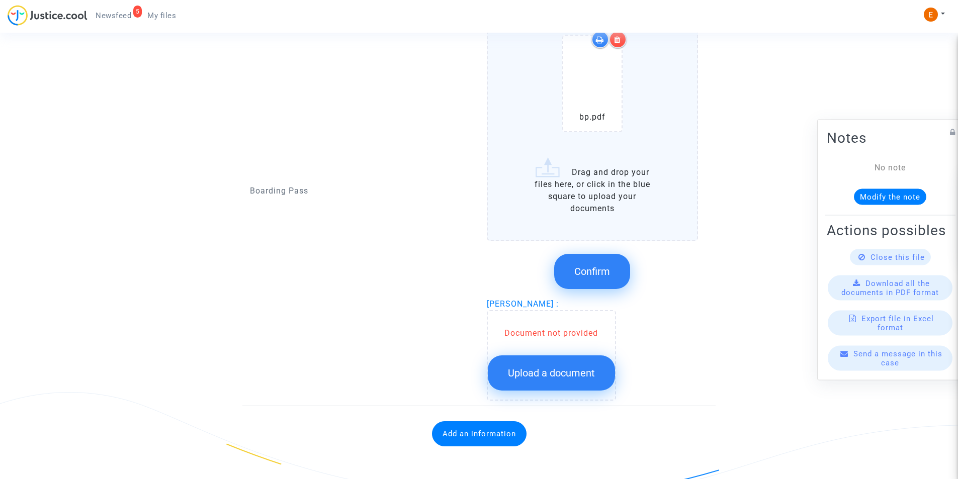
click at [571, 271] on button "Confirm" at bounding box center [592, 271] width 76 height 35
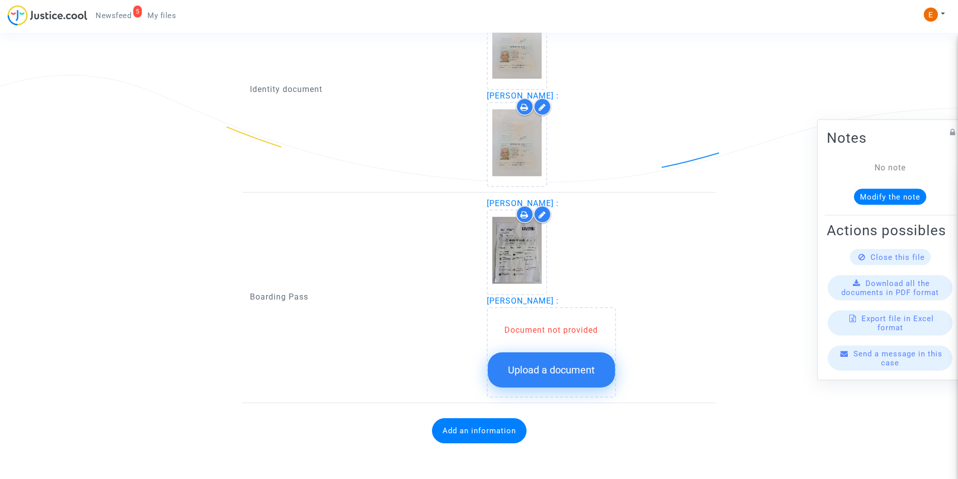
scroll to position [729, 0]
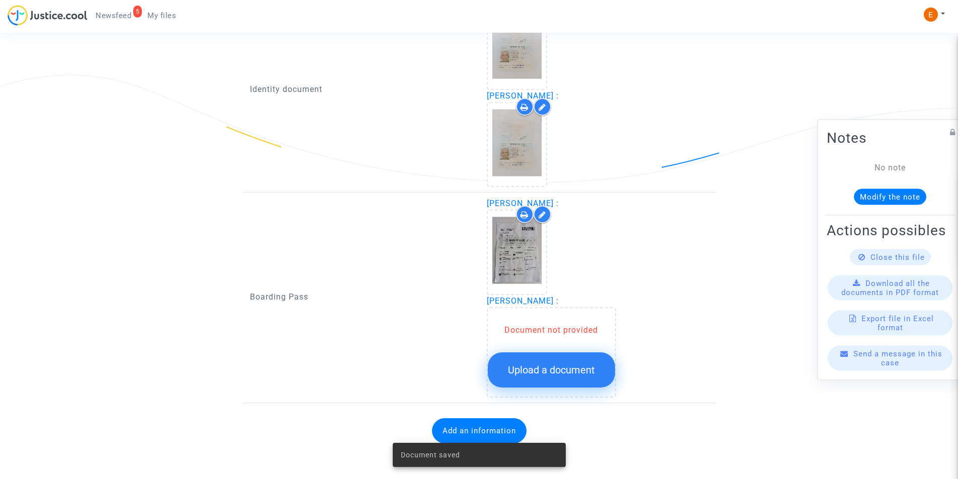
click at [548, 374] on span "Upload a document" at bounding box center [551, 370] width 87 height 12
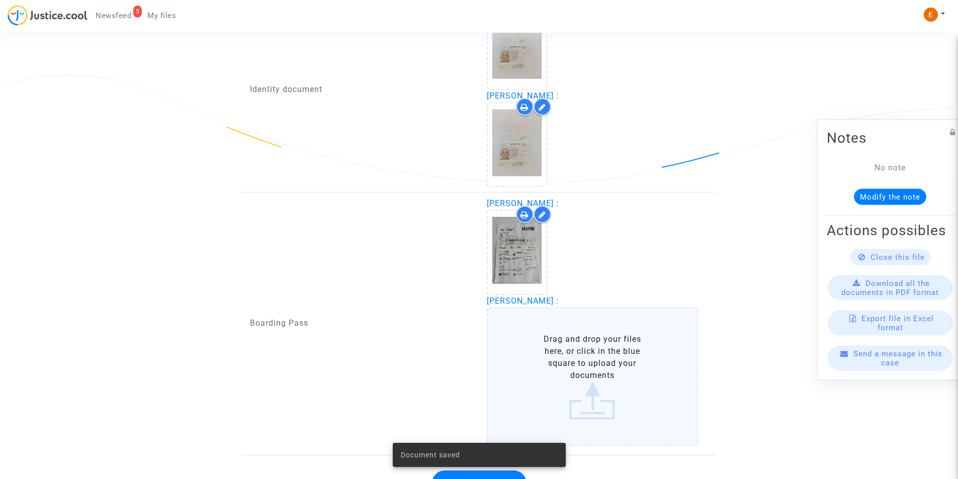
click at [566, 350] on label "Drag and drop your files here, or click in the blue square to upload your docum…" at bounding box center [593, 376] width 212 height 139
click at [0, 0] on input "Drag and drop your files here, or click in the blue square to upload your docum…" at bounding box center [0, 0] width 0 height 0
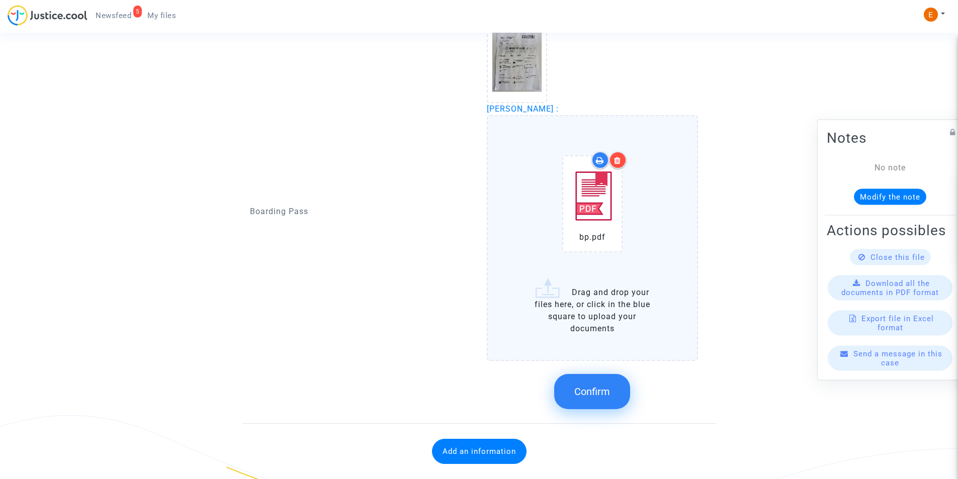
scroll to position [939, 0]
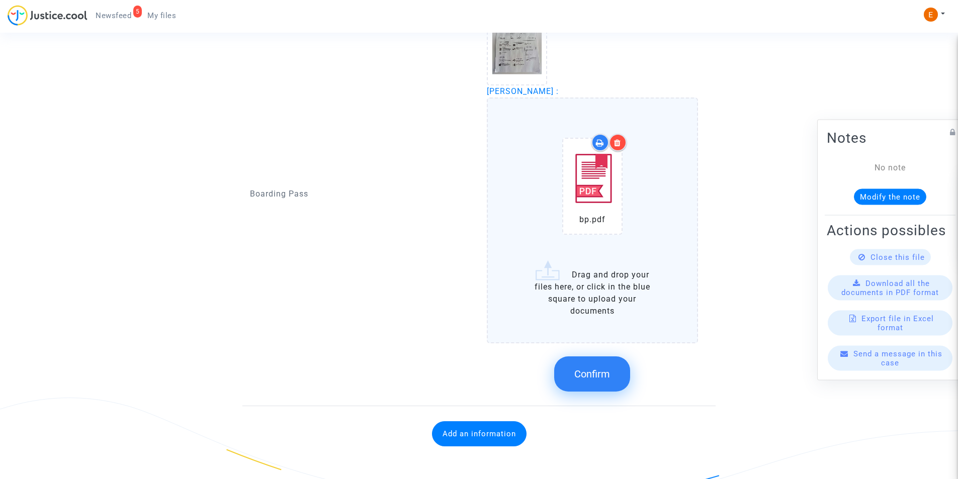
click at [579, 380] on span "Confirm" at bounding box center [592, 374] width 36 height 12
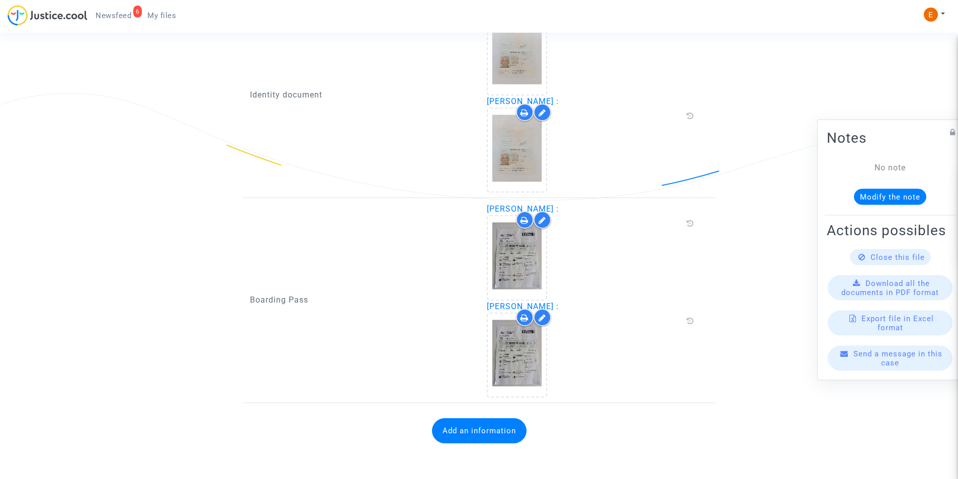
click at [482, 428] on button "Add an information" at bounding box center [479, 431] width 95 height 25
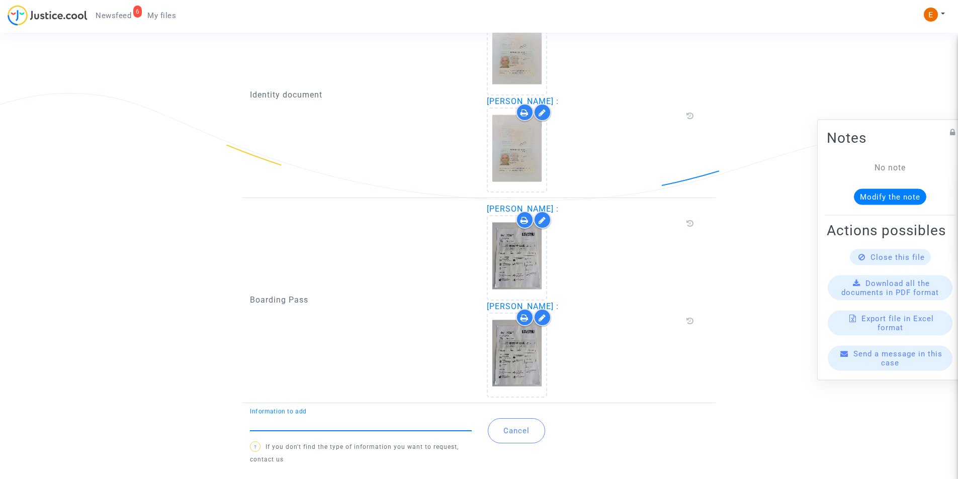
click at [368, 424] on input "Information to add" at bounding box center [361, 423] width 222 height 9
type input "Flight report"
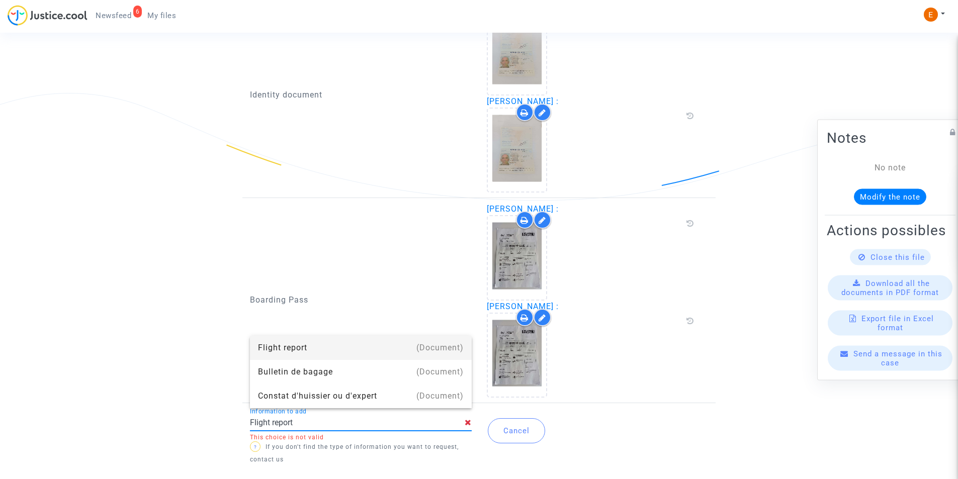
click at [291, 357] on div "Flight report" at bounding box center [361, 348] width 206 height 24
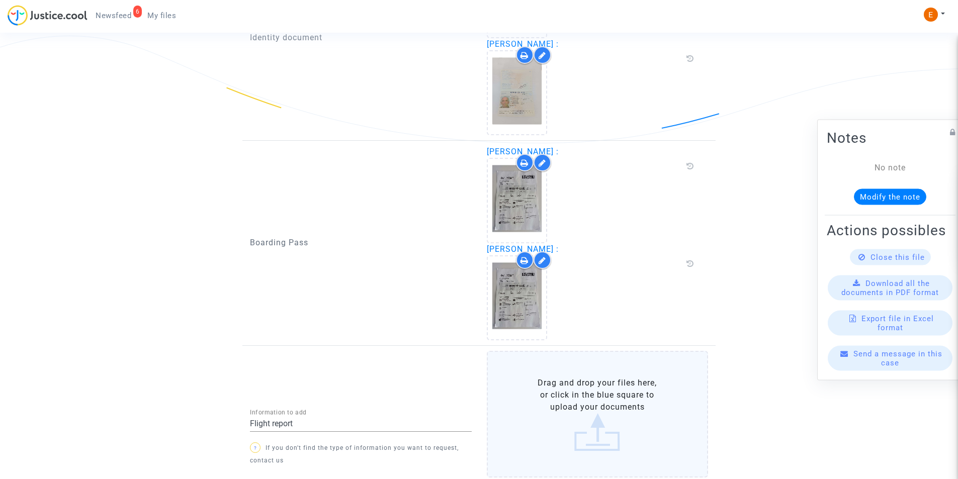
scroll to position [847, 0]
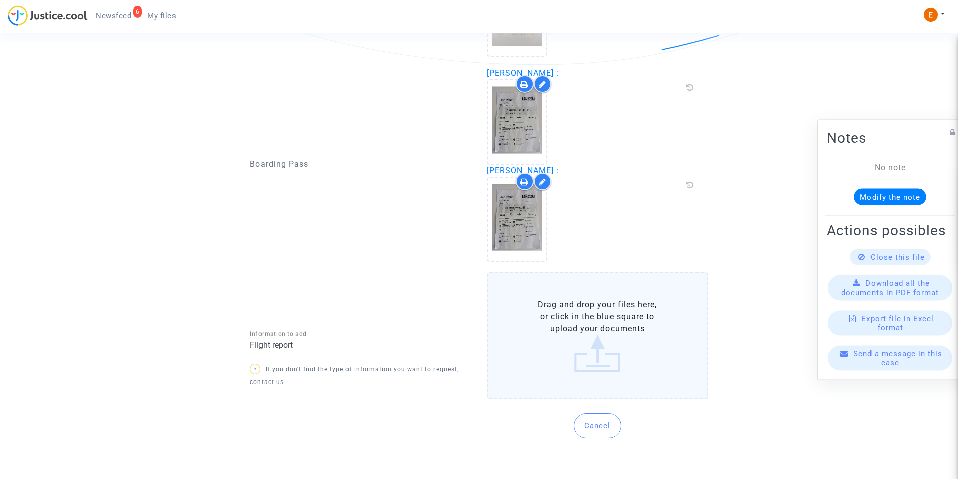
click at [562, 338] on label "Drag and drop your files here, or click in the blue square to upload your docum…" at bounding box center [598, 336] width 222 height 127
click at [0, 0] on input "Drag and drop your files here, or click in the blue square to upload your docum…" at bounding box center [0, 0] width 0 height 0
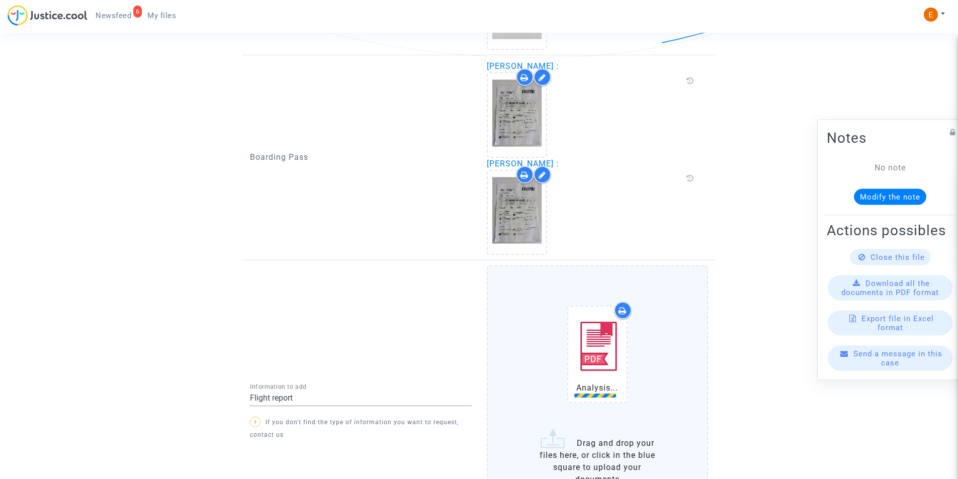
scroll to position [966, 0]
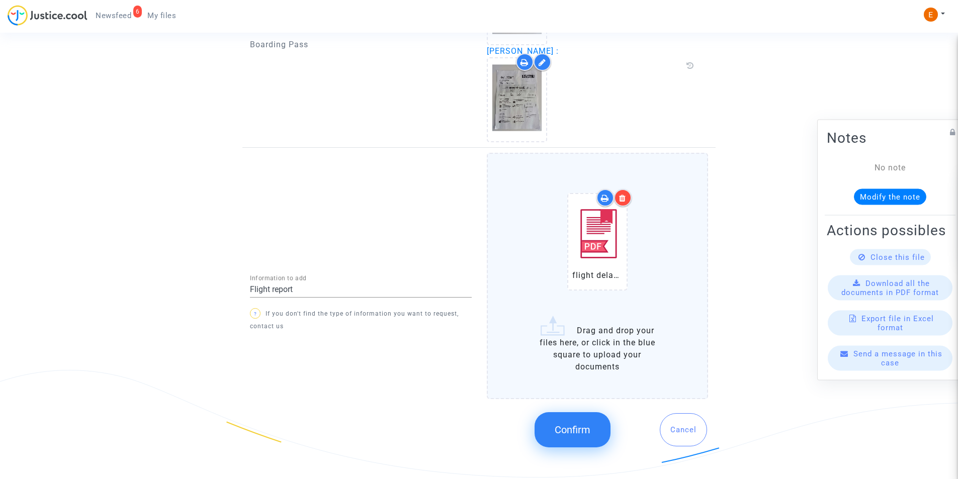
click at [589, 431] on span "Confirm" at bounding box center [573, 430] width 36 height 12
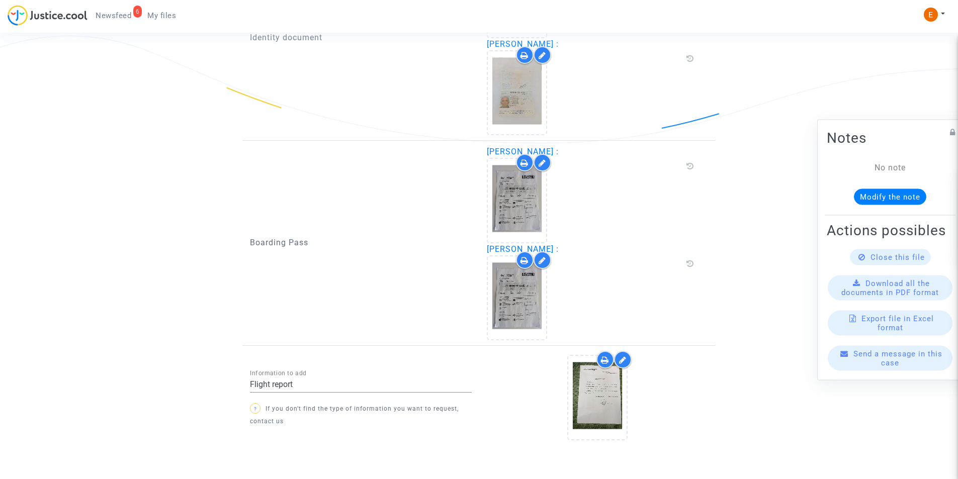
scroll to position [807, 0]
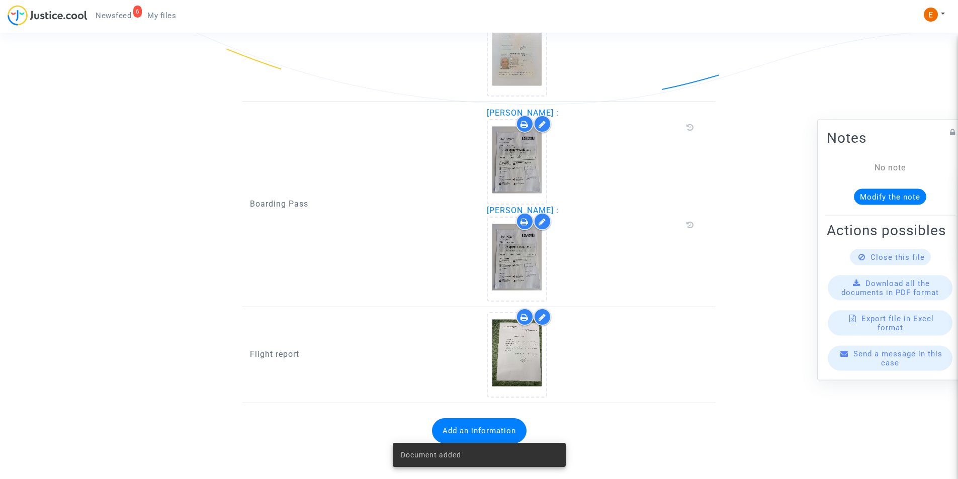
click at [473, 427] on button "Add an information" at bounding box center [479, 431] width 95 height 25
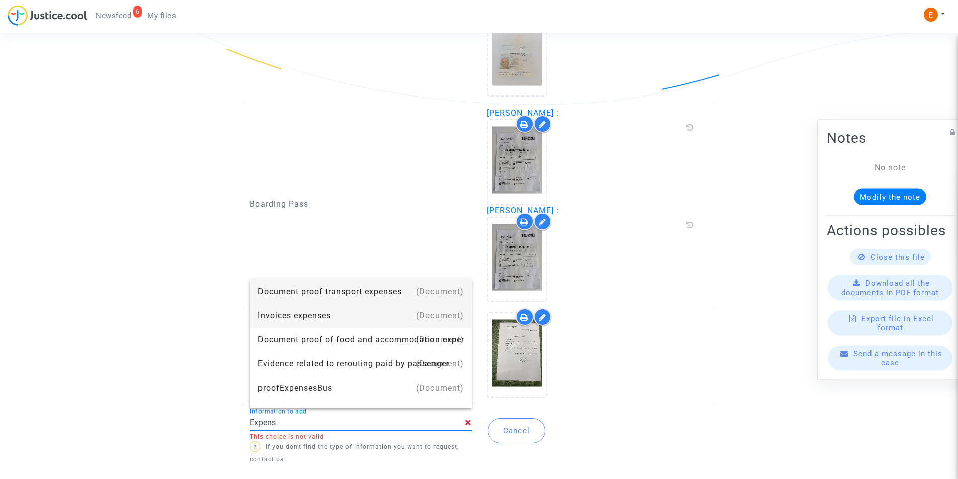
click at [373, 321] on div "Invoices expenses" at bounding box center [361, 316] width 206 height 24
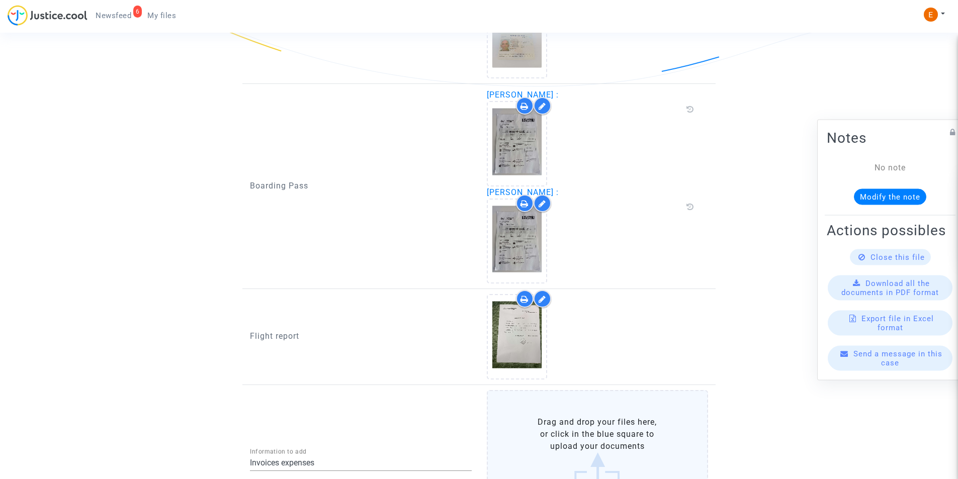
scroll to position [857, 0]
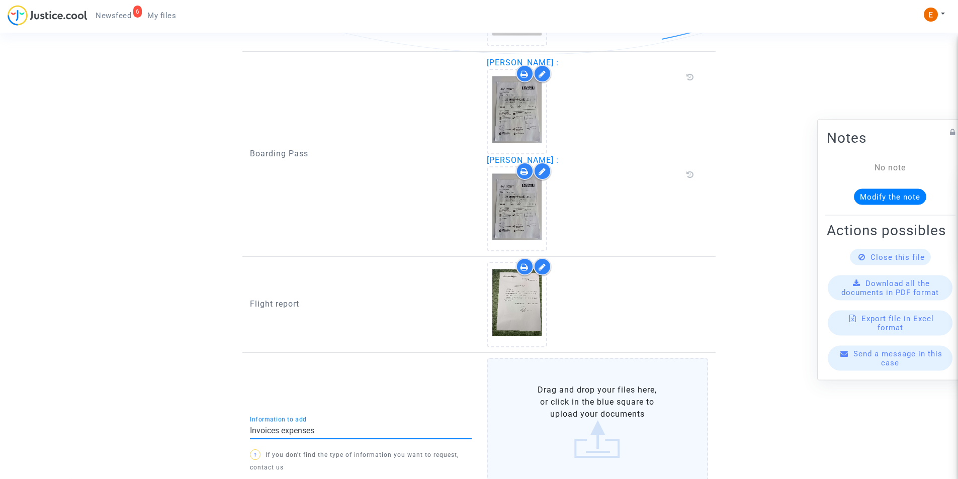
drag, startPoint x: 272, startPoint y: 431, endPoint x: 198, endPoint y: 434, distance: 73.5
type input "Booking document"
click at [324, 430] on input "Booking document" at bounding box center [356, 431] width 213 height 9
click at [326, 442] on div "Booking document Information to add" at bounding box center [361, 432] width 222 height 33
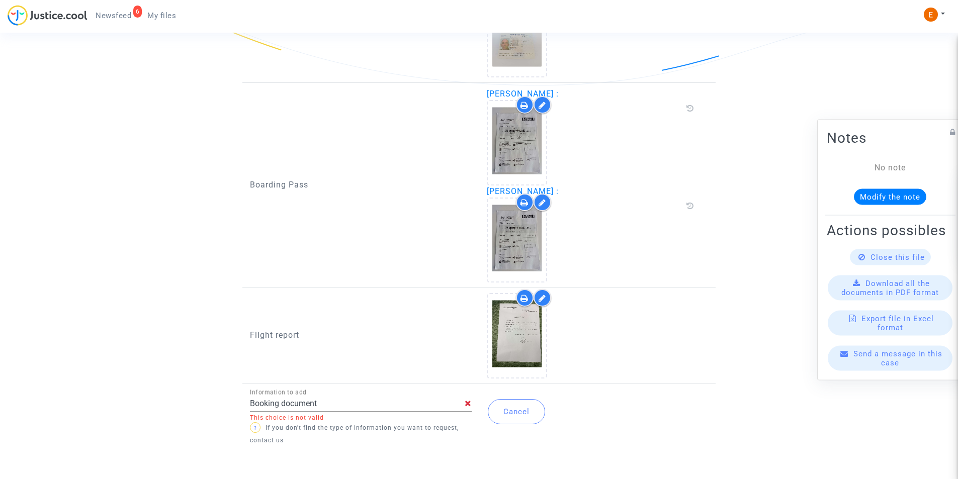
scroll to position [826, 0]
click at [338, 431] on p "? If you don't find the type of information you want to request, contact us" at bounding box center [361, 434] width 222 height 25
click at [335, 404] on input "Booking document" at bounding box center [357, 403] width 215 height 9
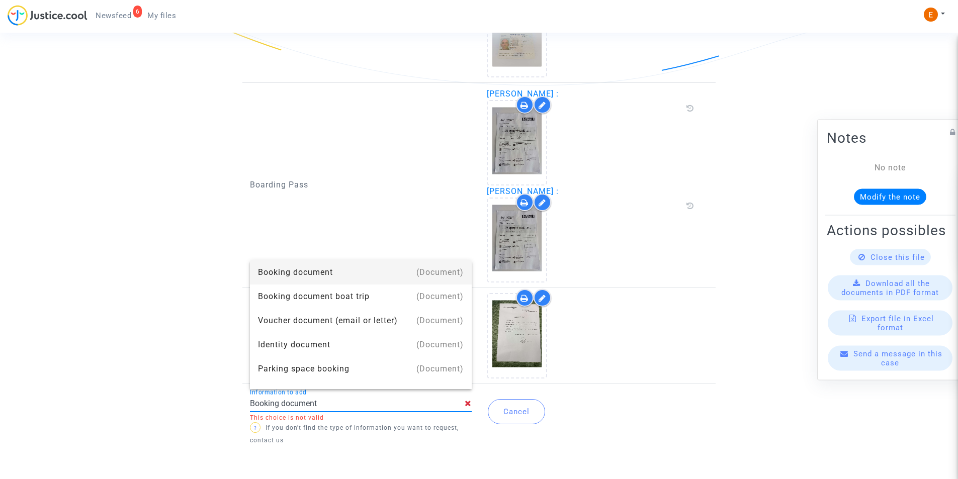
click at [320, 277] on div "Booking document" at bounding box center [361, 273] width 206 height 24
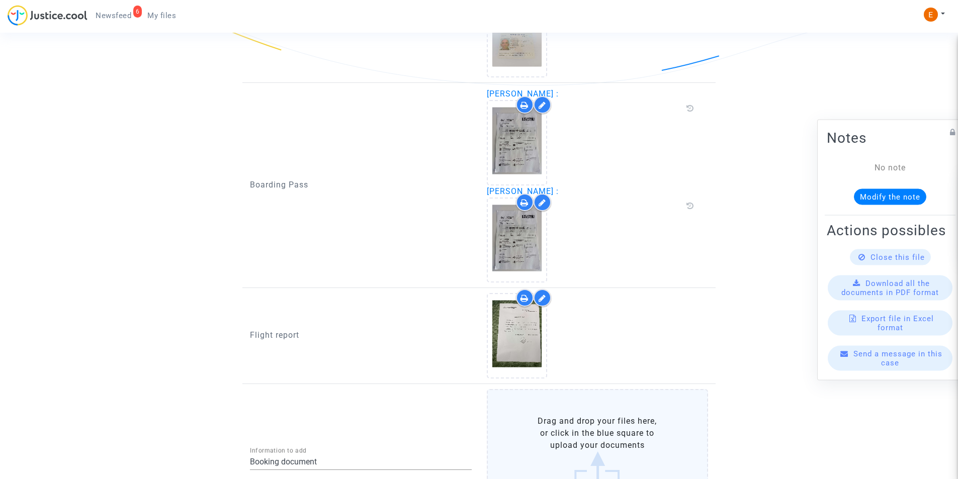
click at [524, 426] on label "Drag and drop your files here, or click in the blue square to upload your docum…" at bounding box center [598, 452] width 222 height 127
click at [0, 0] on input "Drag and drop your files here, or click in the blue square to upload your docum…" at bounding box center [0, 0] width 0 height 0
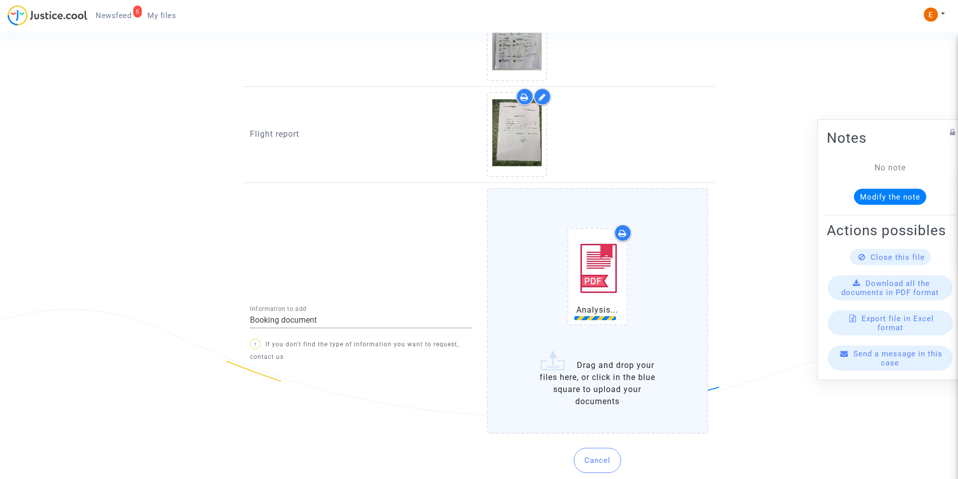
scroll to position [1062, 0]
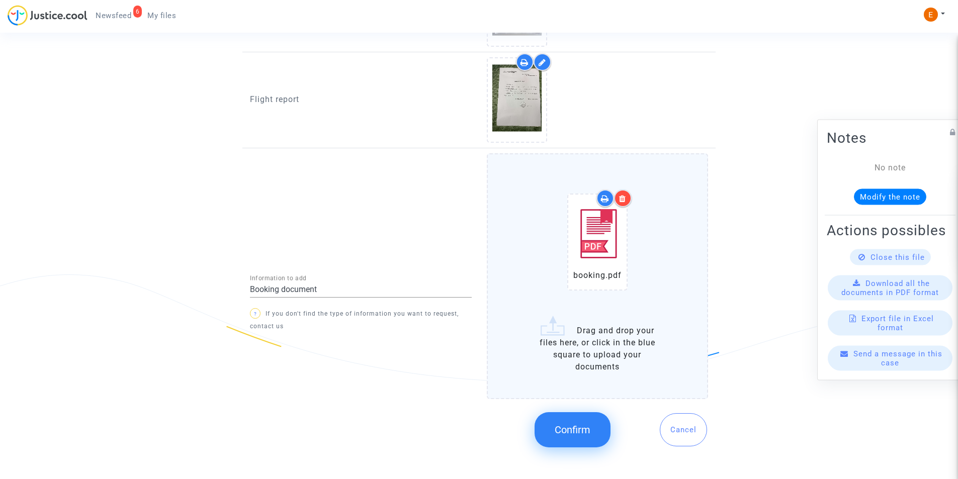
click at [626, 198] on icon at bounding box center [622, 199] width 7 height 8
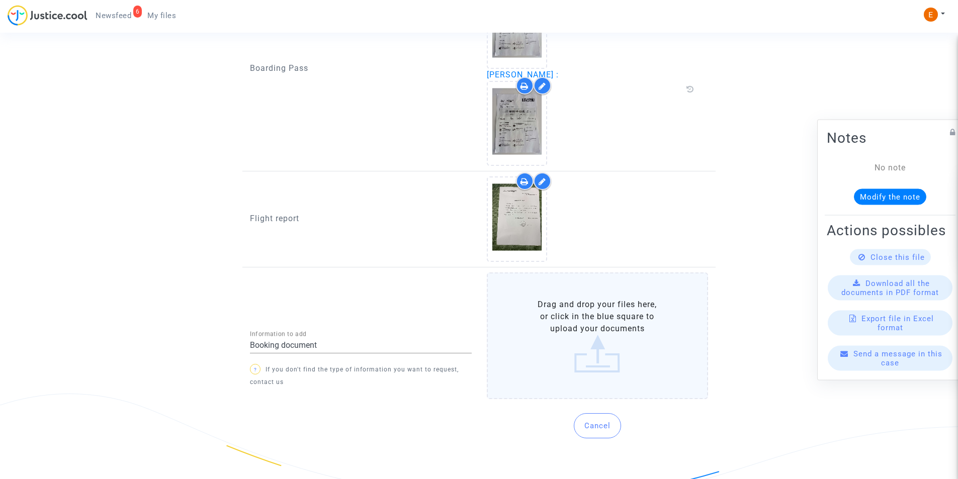
scroll to position [943, 0]
click at [608, 327] on label "Drag and drop your files here, or click in the blue square to upload your docum…" at bounding box center [598, 336] width 222 height 127
click at [555, 344] on label "Drag and drop your files here, or click in the blue square to upload your docum…" at bounding box center [598, 336] width 222 height 127
click at [0, 0] on input "Drag and drop your files here, or click in the blue square to upload your docum…" at bounding box center [0, 0] width 0 height 0
click at [585, 339] on label "Drag and drop your files here, or click in the blue square to upload your docum…" at bounding box center [598, 336] width 222 height 127
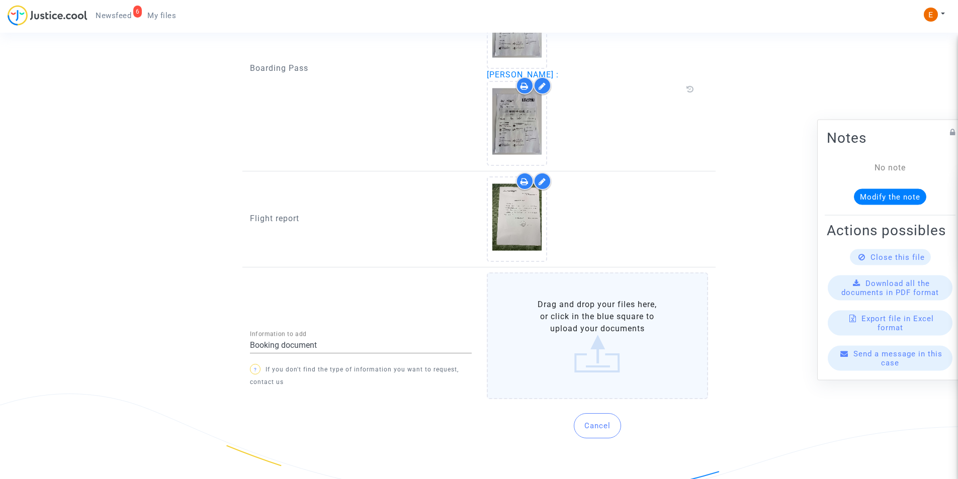
click at [0, 0] on input "Drag and drop your files here, or click in the blue square to upload your docum…" at bounding box center [0, 0] width 0 height 0
click at [623, 377] on label "Drag and drop your files here, or click in the blue square to upload your docum…" at bounding box center [598, 336] width 222 height 127
click at [0, 0] on input "Drag and drop your files here, or click in the blue square to upload your docum…" at bounding box center [0, 0] width 0 height 0
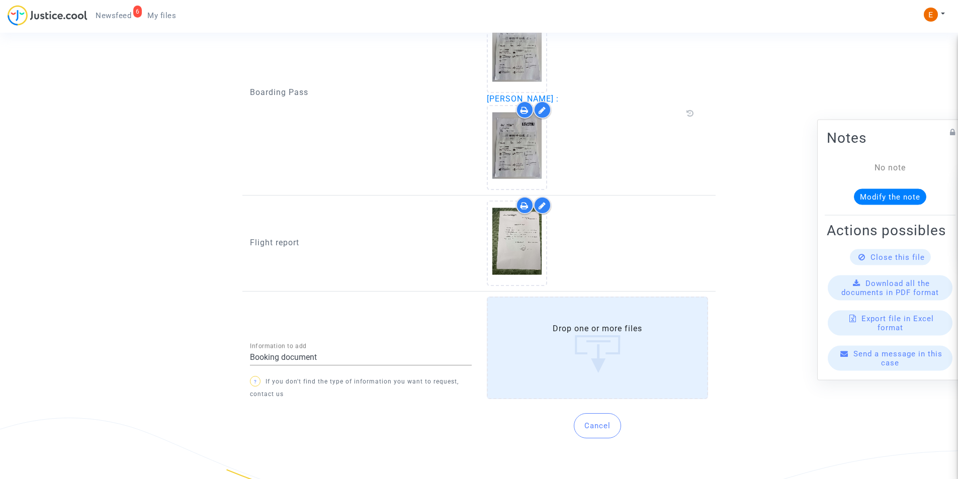
scroll to position [1062, 0]
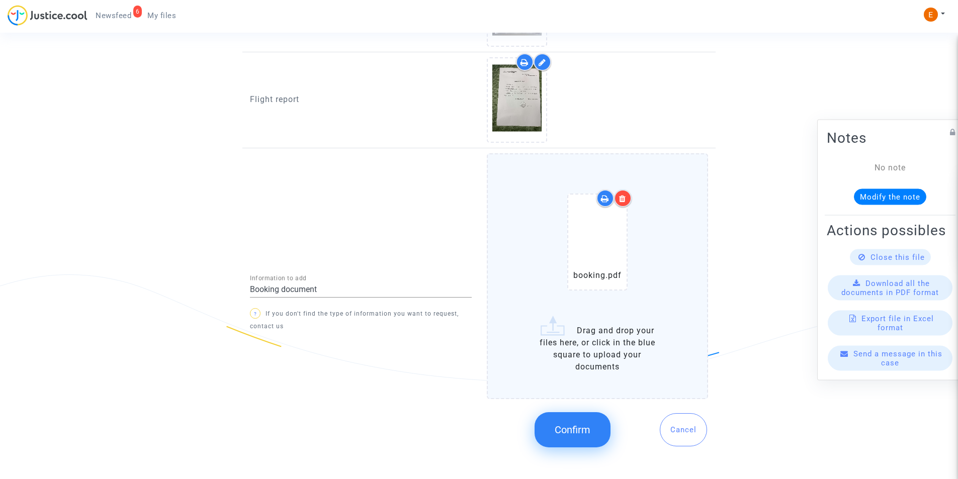
click at [572, 426] on span "Confirm" at bounding box center [573, 430] width 36 height 12
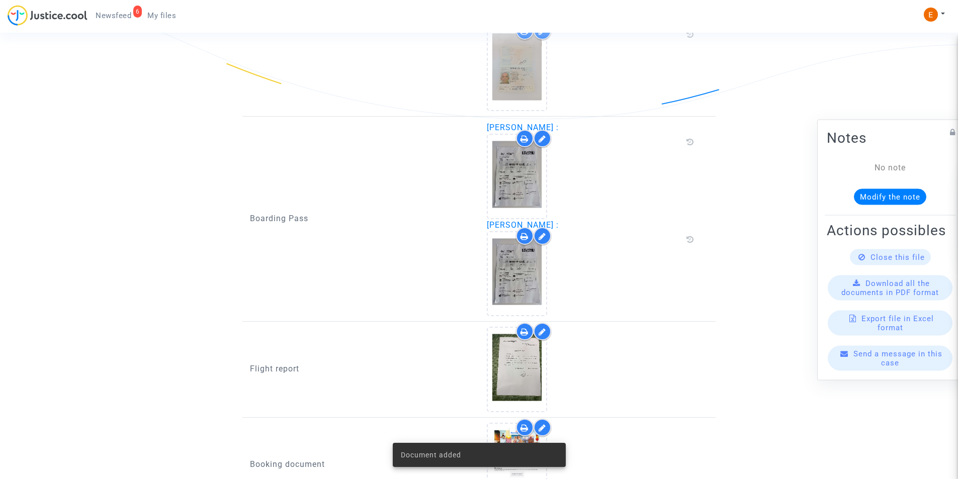
scroll to position [701, 0]
